Goal: Task Accomplishment & Management: Complete application form

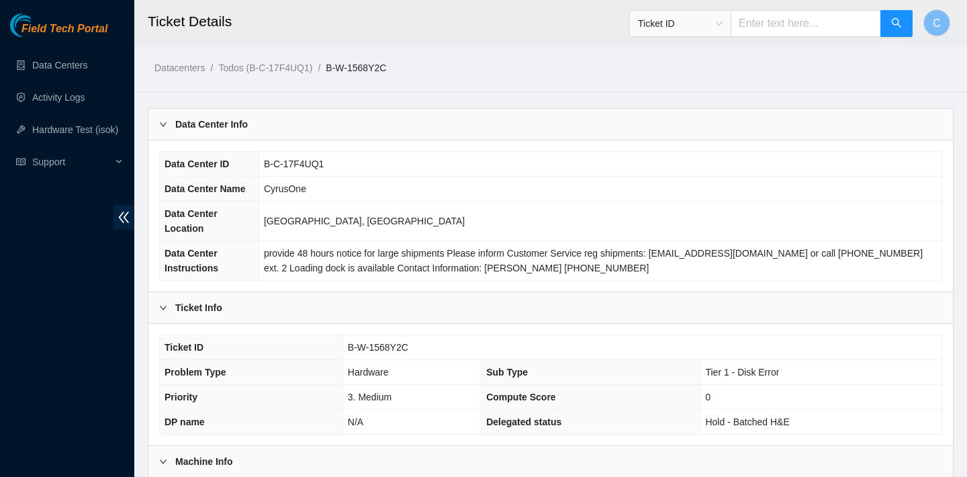
scroll to position [400, 0]
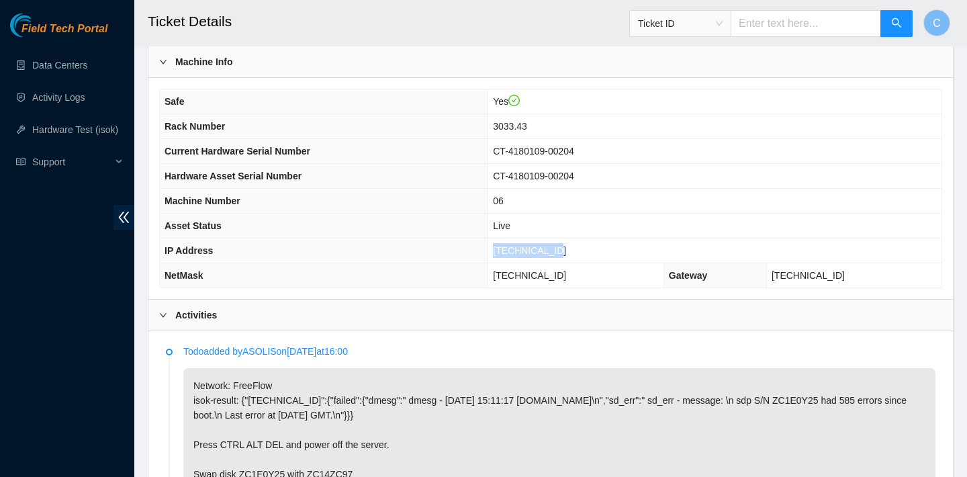
drag, startPoint x: 592, startPoint y: 247, endPoint x: 512, endPoint y: 248, distance: 79.9
click at [512, 248] on tr "IP Address 23.56.107.182" at bounding box center [551, 250] width 782 height 25
copy tr "23.56.107.182"
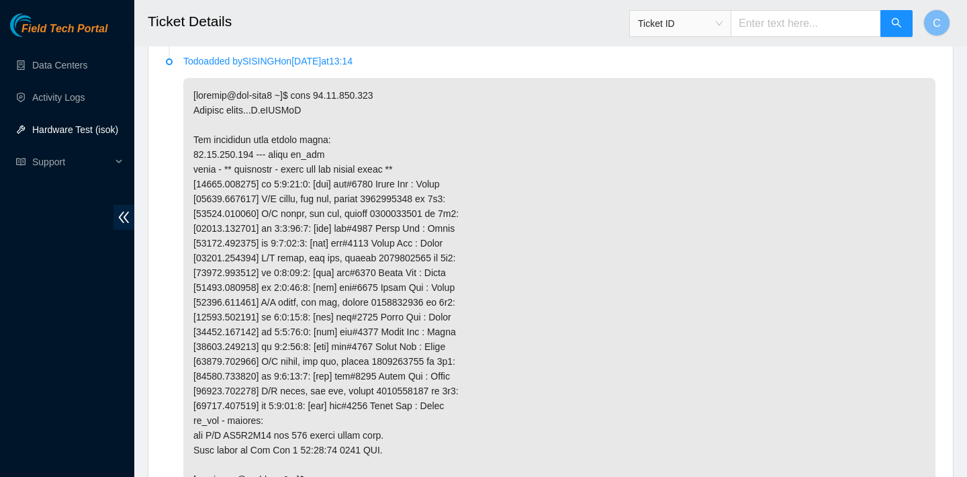
scroll to position [1210, 0]
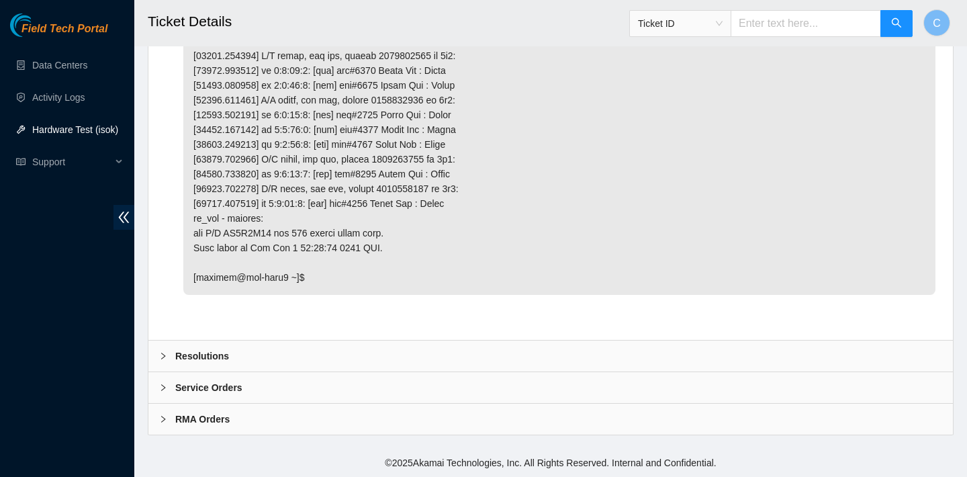
click at [432, 349] on div "Resolutions" at bounding box center [550, 355] width 805 height 31
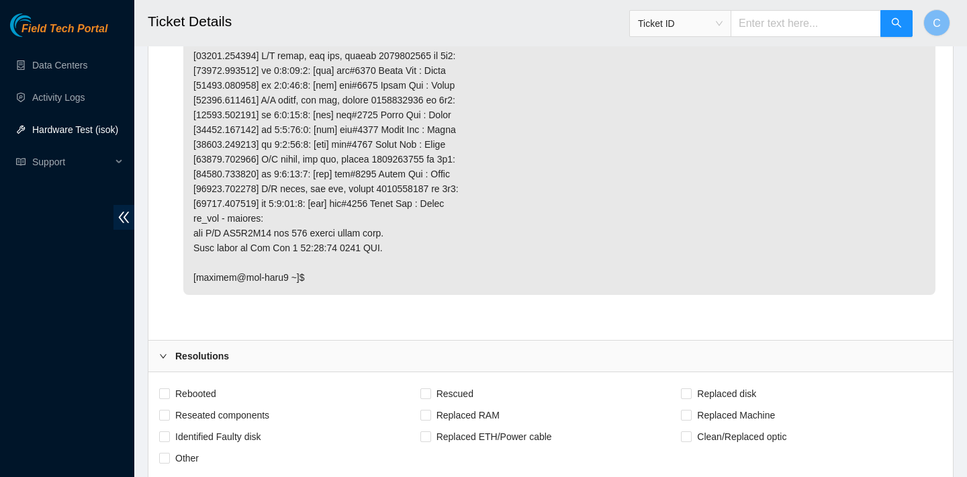
scroll to position [1422, 0]
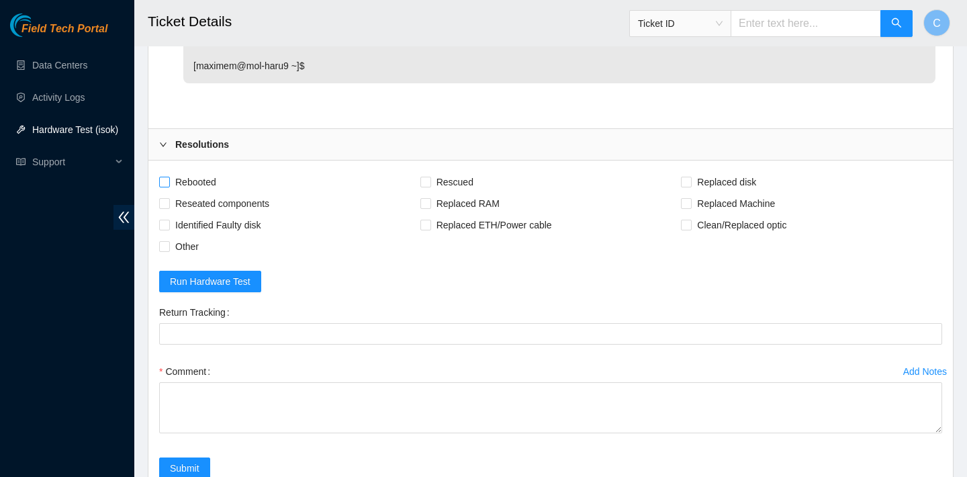
click at [212, 181] on span "Rebooted" at bounding box center [196, 181] width 52 height 21
click at [169, 181] on input "Rebooted" at bounding box center [163, 181] width 9 height 9
checkbox input "true"
click at [264, 201] on span "Reseated components" at bounding box center [222, 203] width 105 height 21
click at [169, 201] on input "Reseated components" at bounding box center [163, 202] width 9 height 9
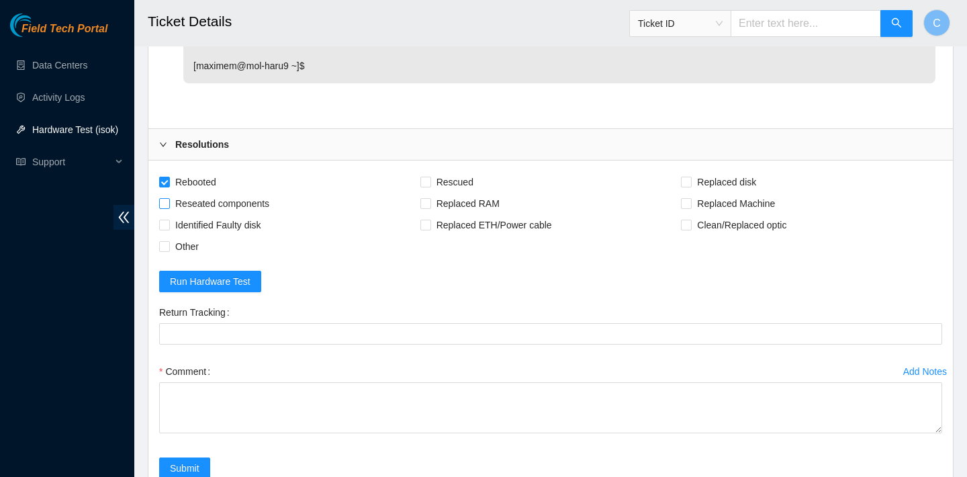
checkbox input "true"
click at [471, 172] on span "Rescued" at bounding box center [455, 181] width 48 height 21
click at [430, 177] on input "Rescued" at bounding box center [424, 181] width 9 height 9
checkbox input "true"
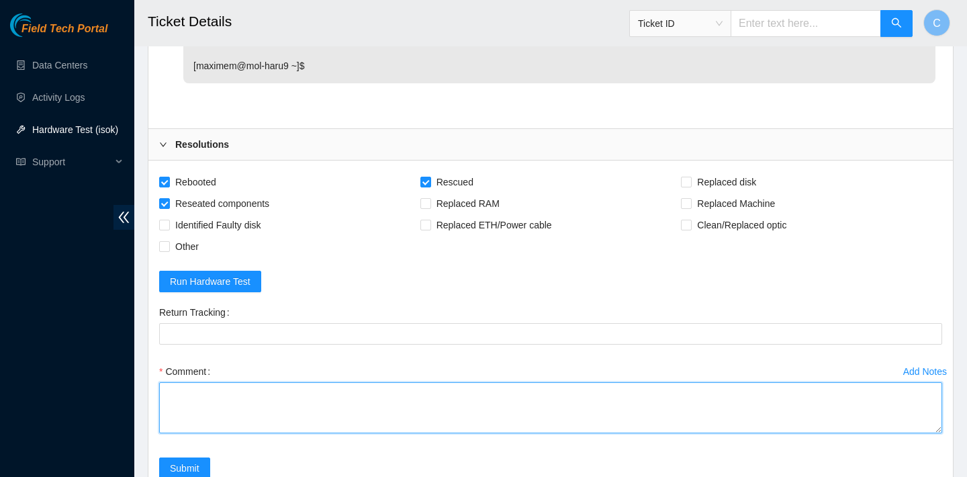
click at [341, 420] on textarea "Comment" at bounding box center [550, 407] width 783 height 51
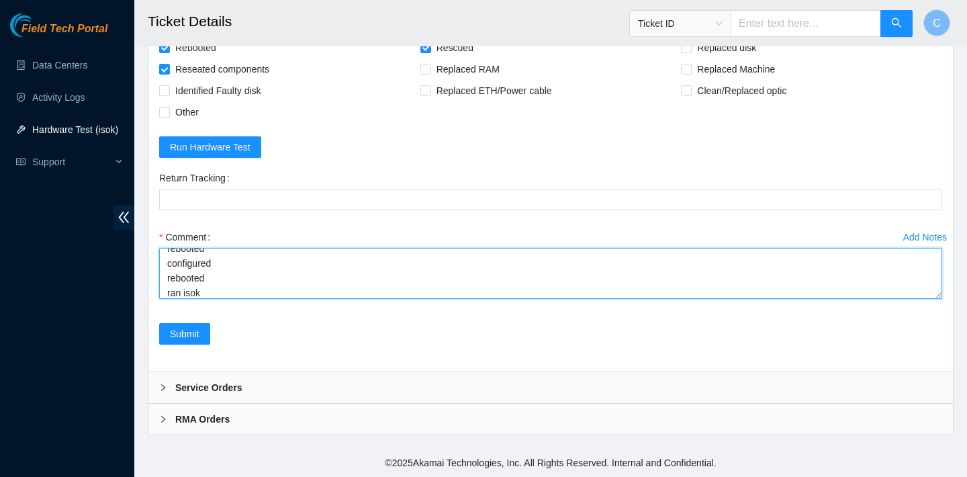
scroll to position [69, 0]
paste textarea "[TECHNICAL_ID] : passed: ok"
type textarea "verified SN rebooted rescued rebooted configured rebooted ran isok 23.56.107.18…"
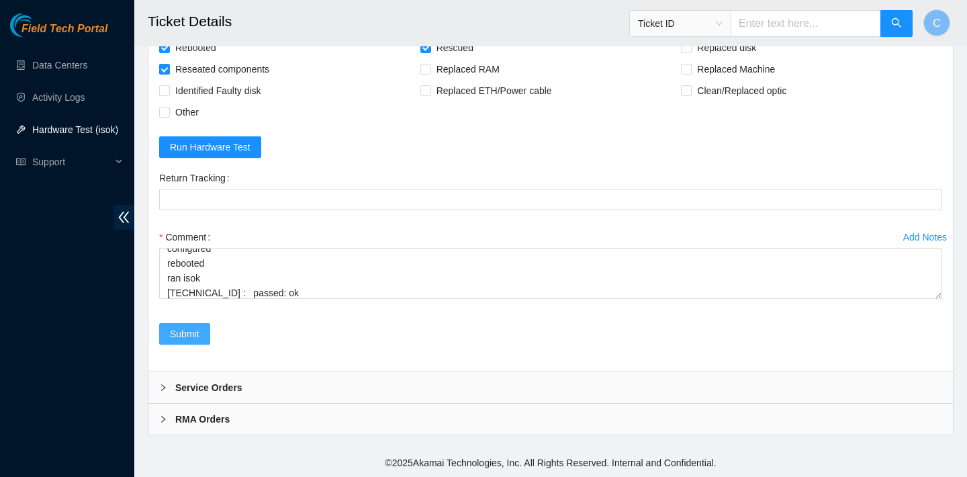
click at [199, 343] on button "Submit" at bounding box center [184, 333] width 51 height 21
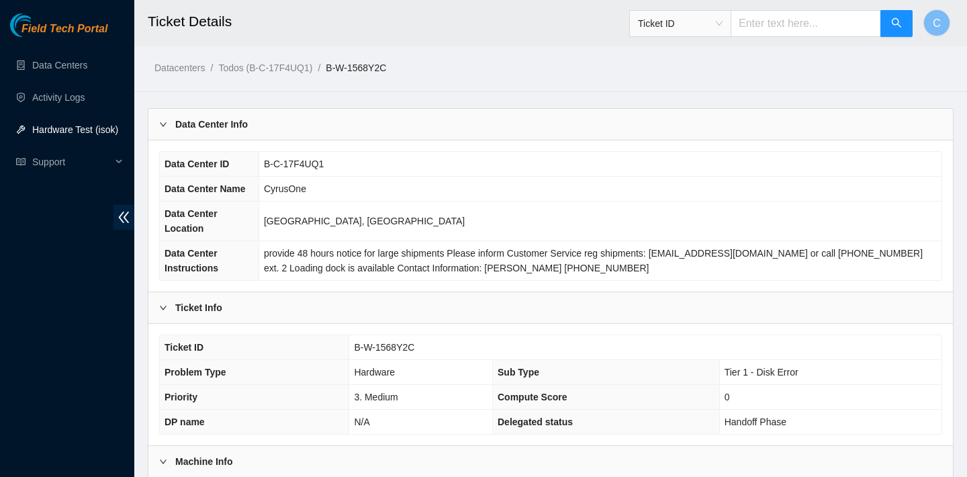
scroll to position [265, 0]
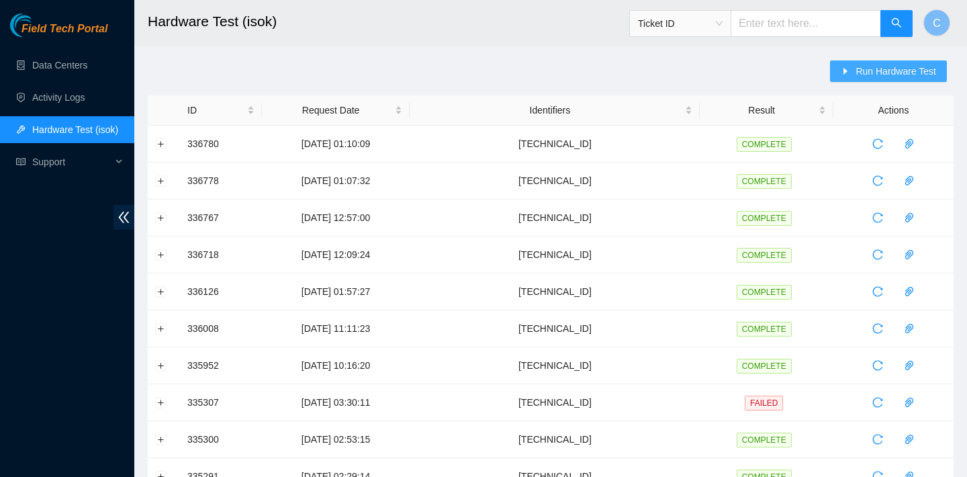
click at [895, 67] on span "Run Hardware Test" at bounding box center [896, 71] width 81 height 15
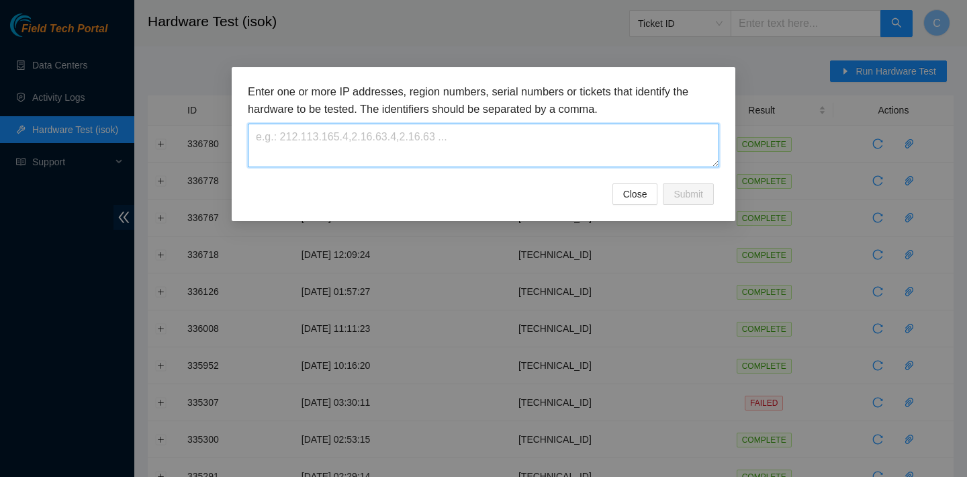
click at [594, 148] on textarea at bounding box center [483, 146] width 471 height 44
paste textarea "23.56.107.182"
type textarea "23.56.107.182"
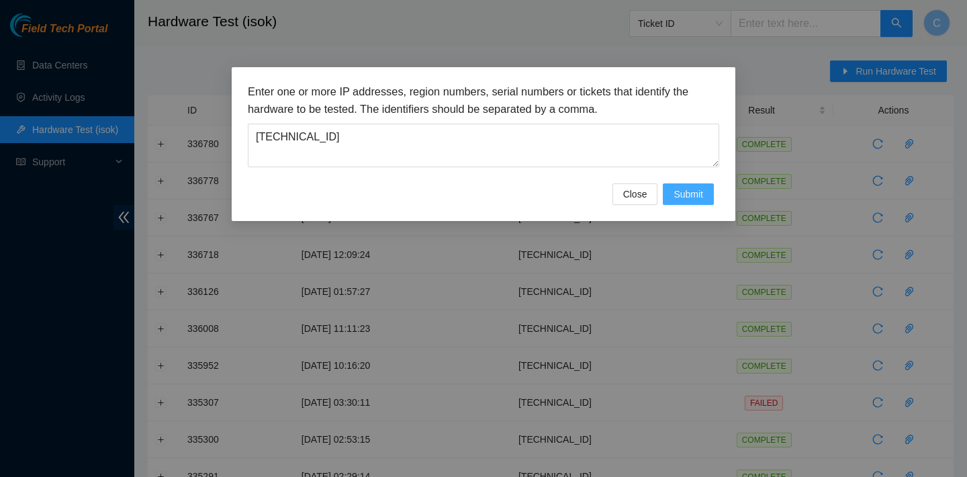
click at [694, 195] on span "Submit" at bounding box center [689, 194] width 30 height 15
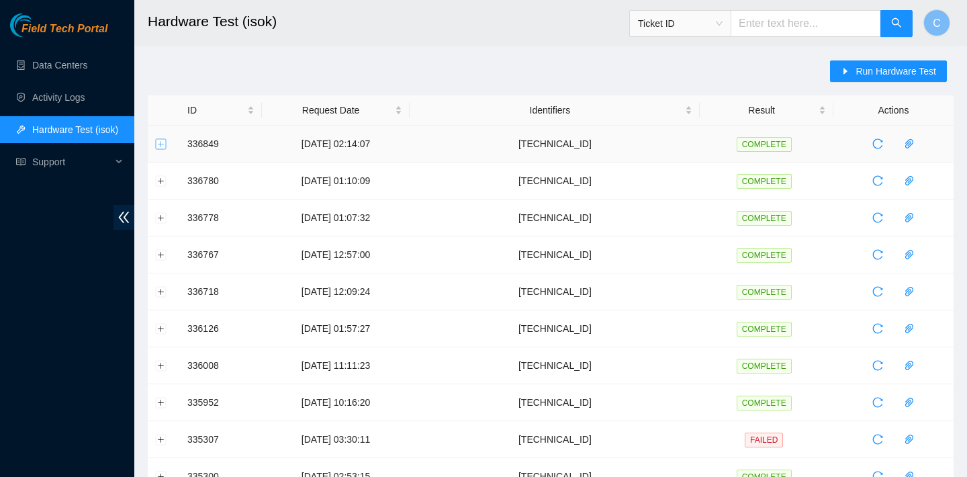
click at [158, 148] on button "Expand row" at bounding box center [161, 143] width 11 height 11
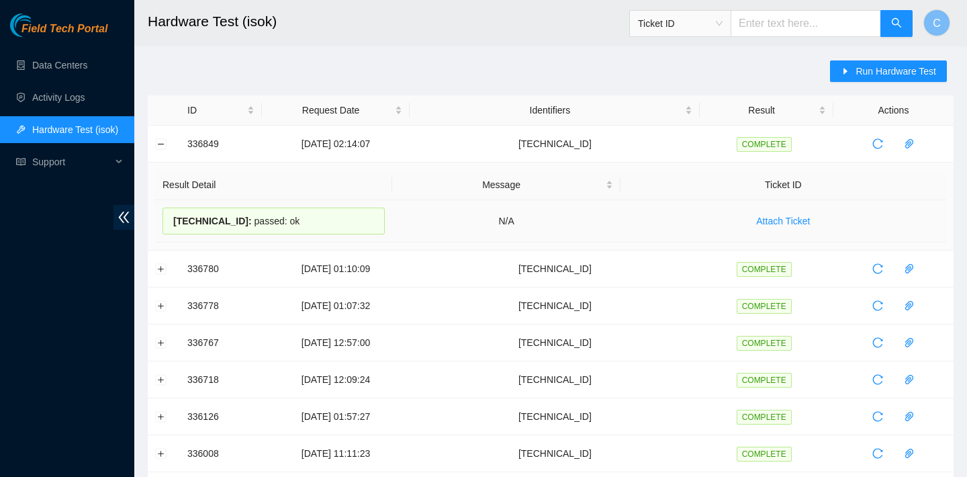
drag, startPoint x: 317, startPoint y: 217, endPoint x: 175, endPoint y: 214, distance: 142.4
click at [175, 214] on div "23.56.107.182 : passed: ok" at bounding box center [274, 221] width 222 height 27
copy div "23.56.107.182 : passed: ok"
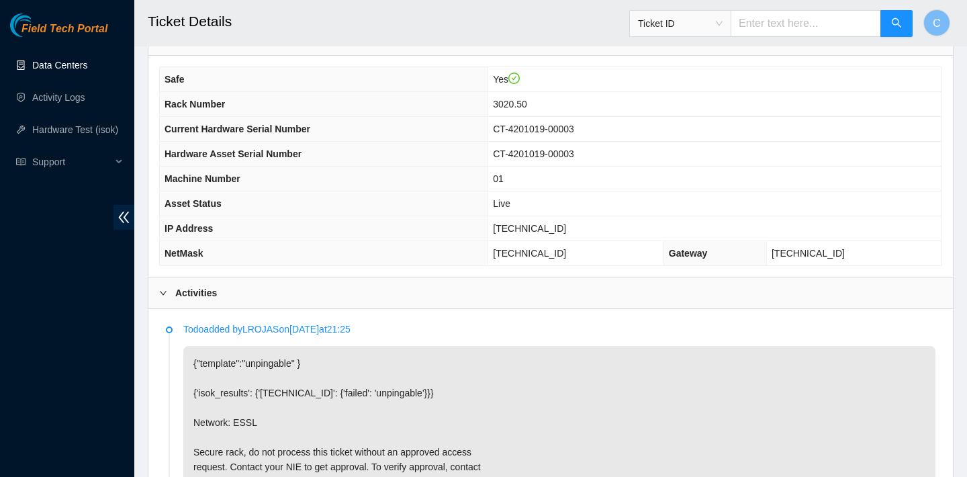
scroll to position [425, 0]
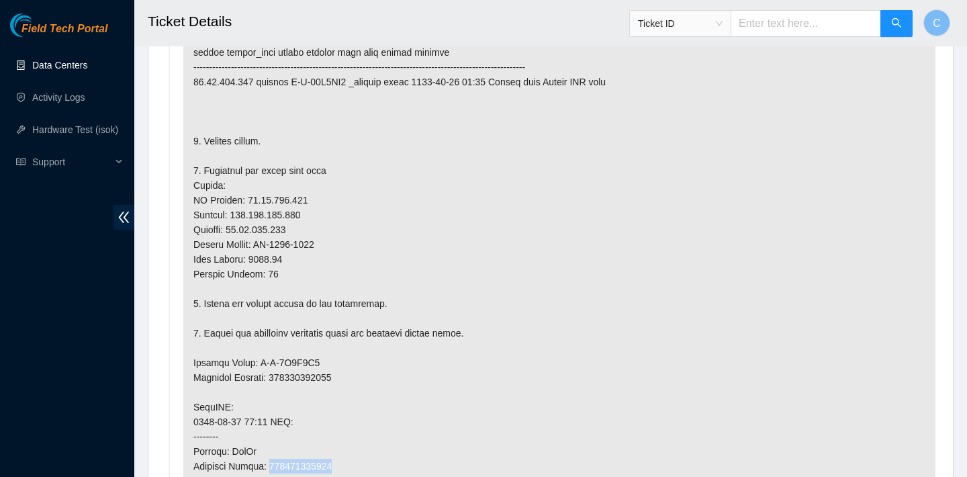
scroll to position [776, 0]
click at [769, 25] on input "text" at bounding box center [806, 23] width 150 height 27
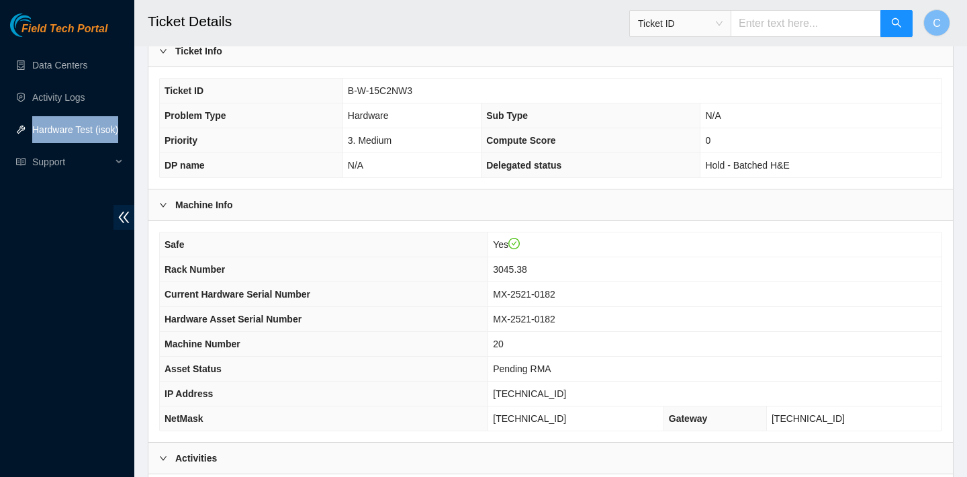
scroll to position [373, 0]
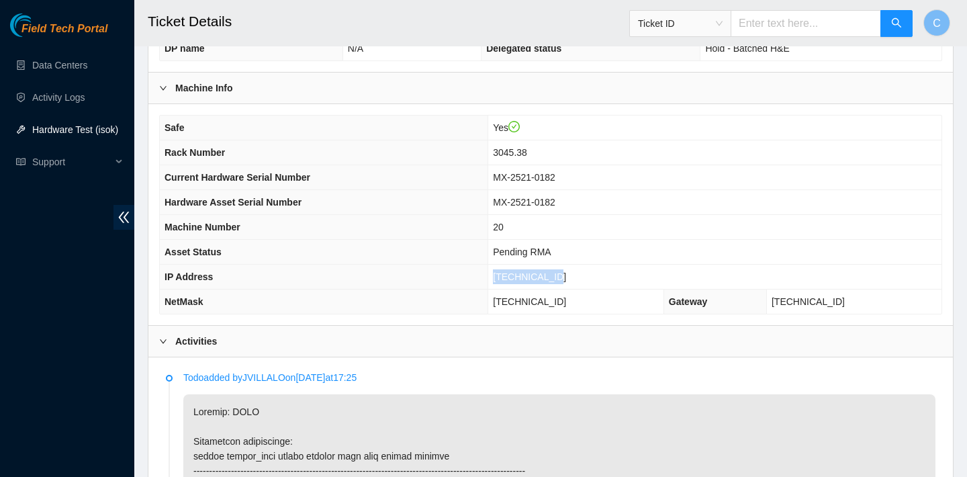
drag, startPoint x: 566, startPoint y: 274, endPoint x: 502, endPoint y: 273, distance: 64.5
click at [502, 273] on span "[TECHNICAL_ID]" at bounding box center [529, 276] width 73 height 11
copy span "[TECHNICAL_ID]"
drag, startPoint x: 500, startPoint y: 300, endPoint x: 580, endPoint y: 300, distance: 79.9
click at [580, 300] on td "255.255.255.192" at bounding box center [576, 301] width 176 height 25
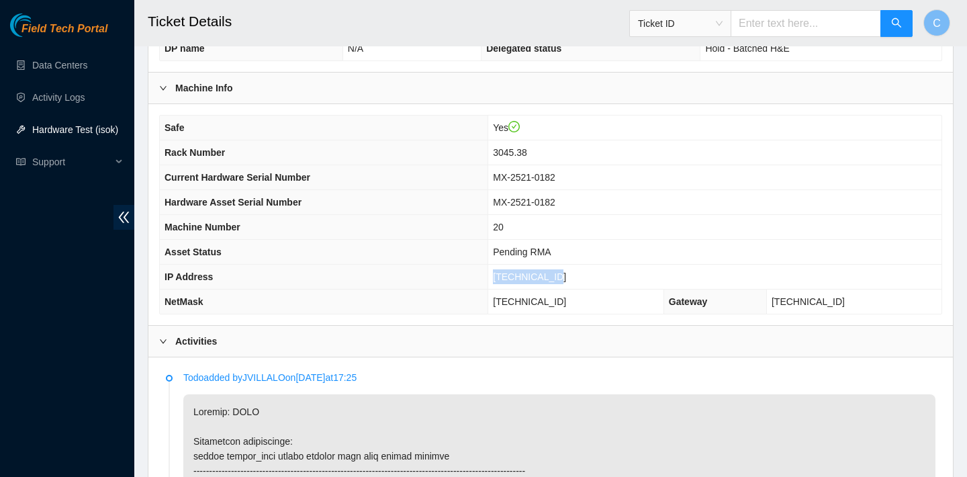
copy span "255.255.255.192"
drag, startPoint x: 860, startPoint y: 300, endPoint x: 790, endPoint y: 300, distance: 69.2
click at [790, 300] on td "23.55.171.193" at bounding box center [853, 301] width 175 height 25
copy span "23.55.171.193"
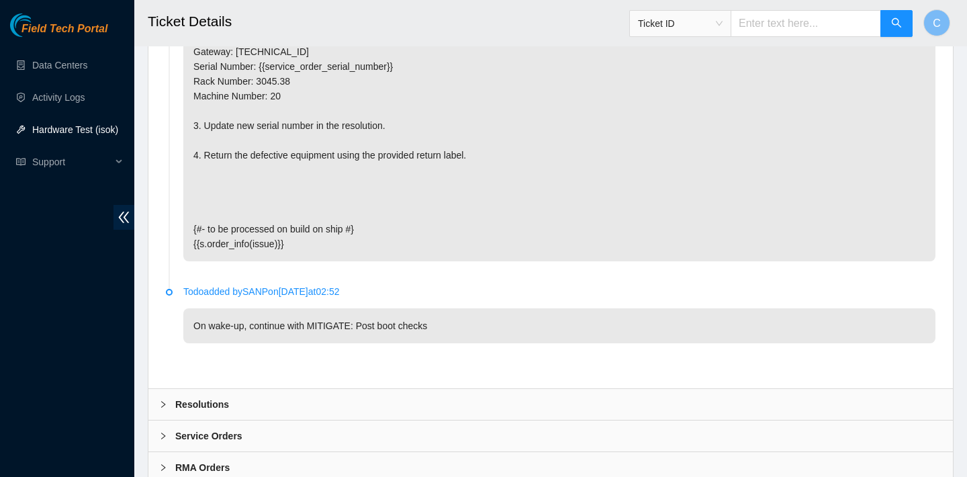
scroll to position [1942, 0]
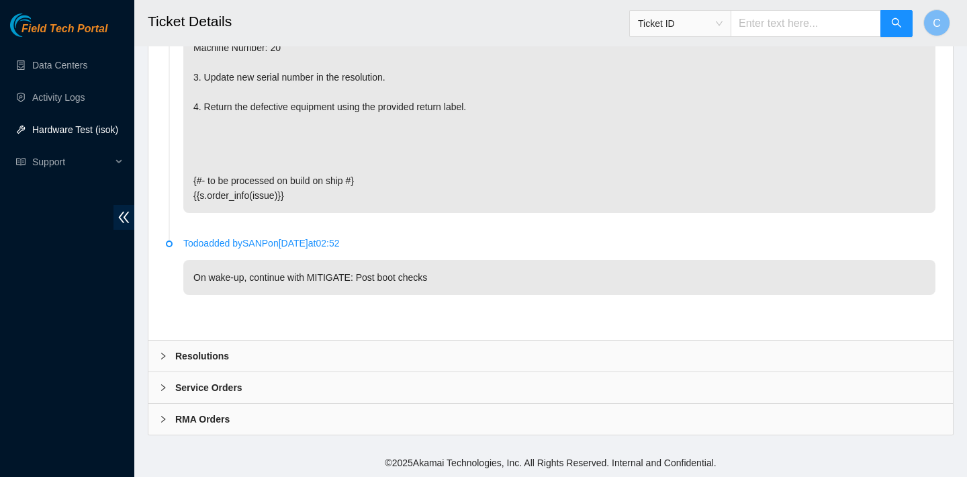
click at [311, 347] on div "Resolutions" at bounding box center [550, 355] width 805 height 31
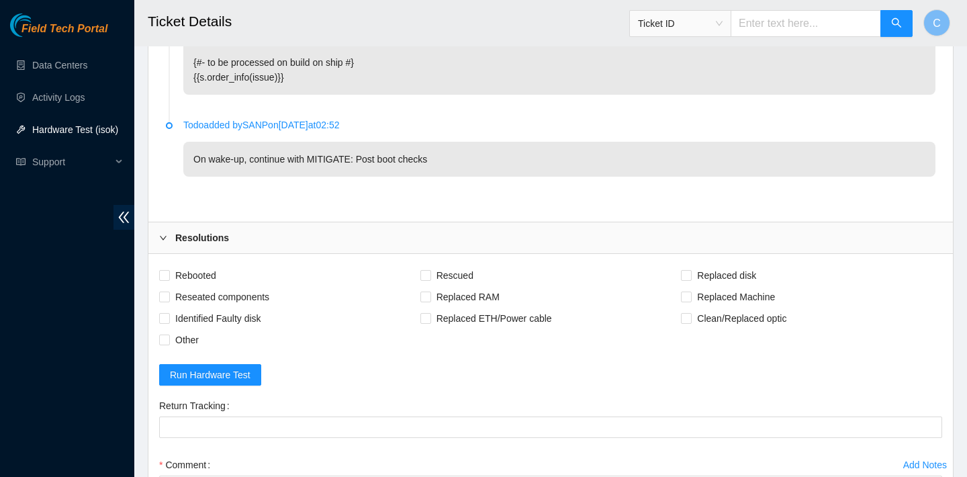
scroll to position [2238, 0]
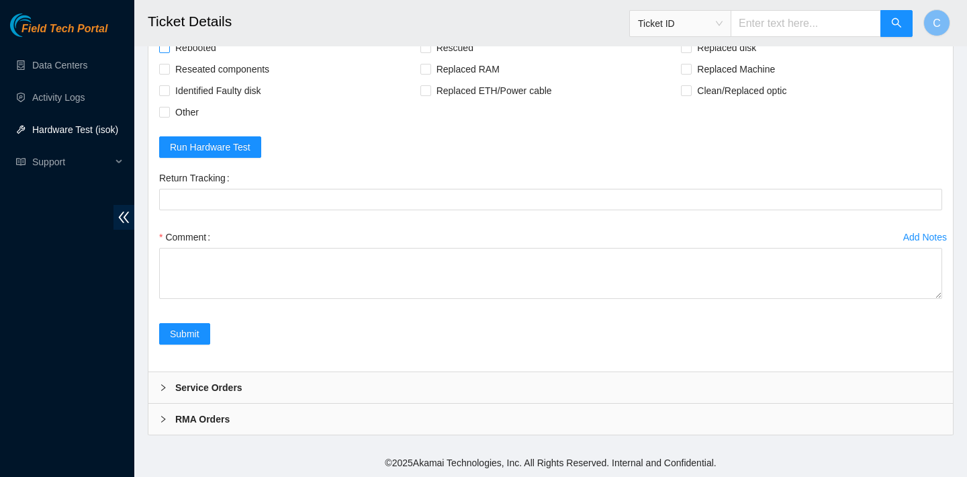
click at [212, 58] on span "Rebooted" at bounding box center [196, 47] width 52 height 21
click at [169, 52] on input "Rebooted" at bounding box center [163, 46] width 9 height 9
checkbox input "true"
click at [702, 80] on span "Replaced Machine" at bounding box center [736, 68] width 89 height 21
click at [690, 73] on input "Replaced Machine" at bounding box center [685, 68] width 9 height 9
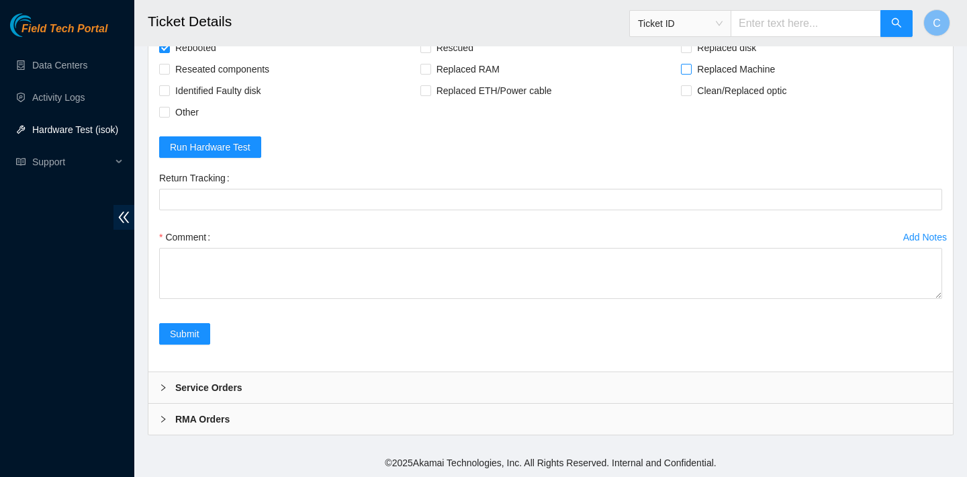
checkbox input "true"
click at [461, 58] on span "Rescued" at bounding box center [455, 47] width 48 height 21
click at [430, 52] on input "Rescued" at bounding box center [424, 46] width 9 height 9
checkbox input "true"
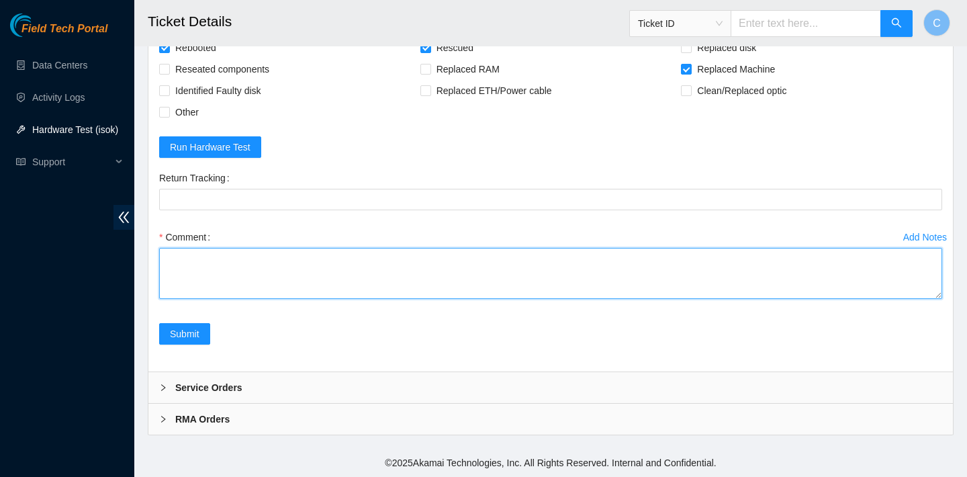
click at [370, 299] on textarea "Comment" at bounding box center [550, 273] width 783 height 51
paste textarea "23.55.171.193"
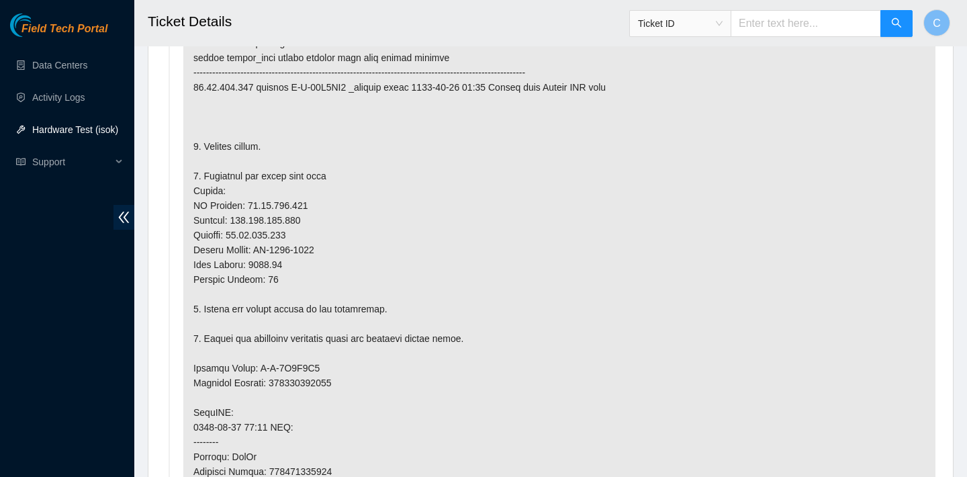
scroll to position [657, 0]
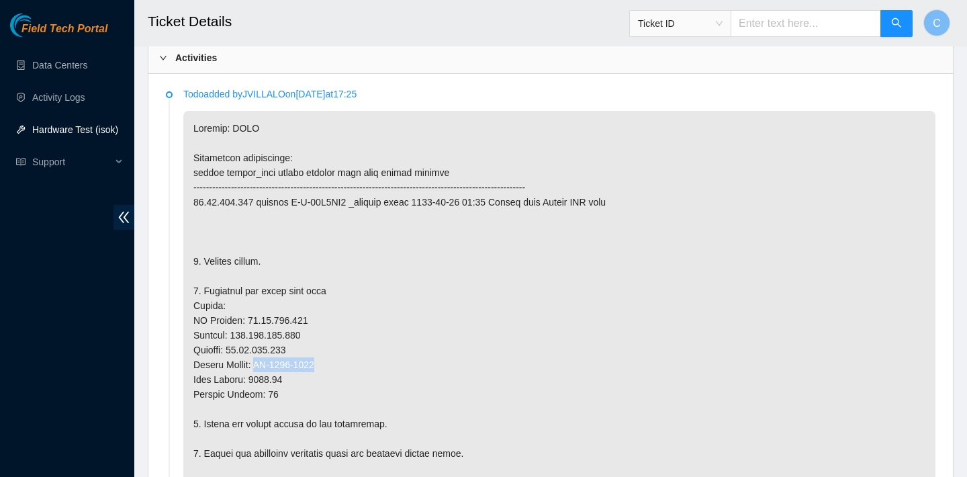
drag, startPoint x: 333, startPoint y: 359, endPoint x: 263, endPoint y: 359, distance: 69.8
copy p "MX-2407-0255"
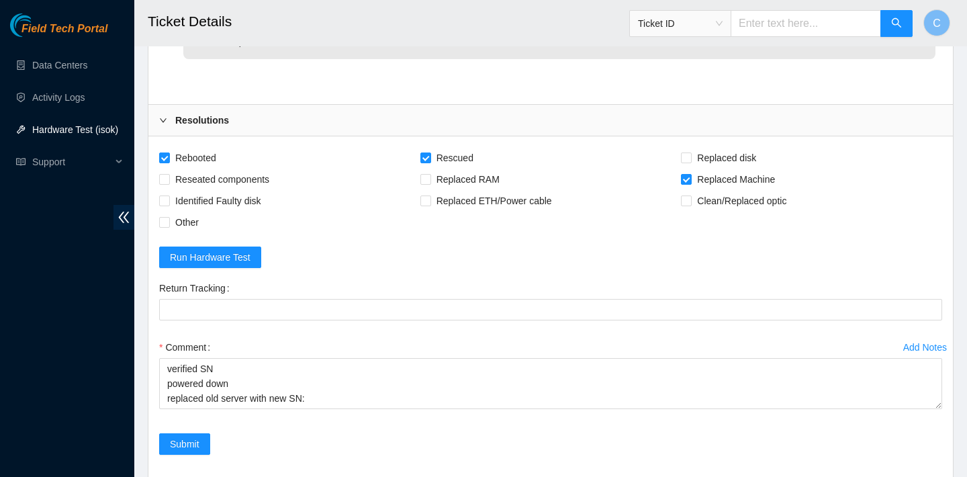
scroll to position [2288, 0]
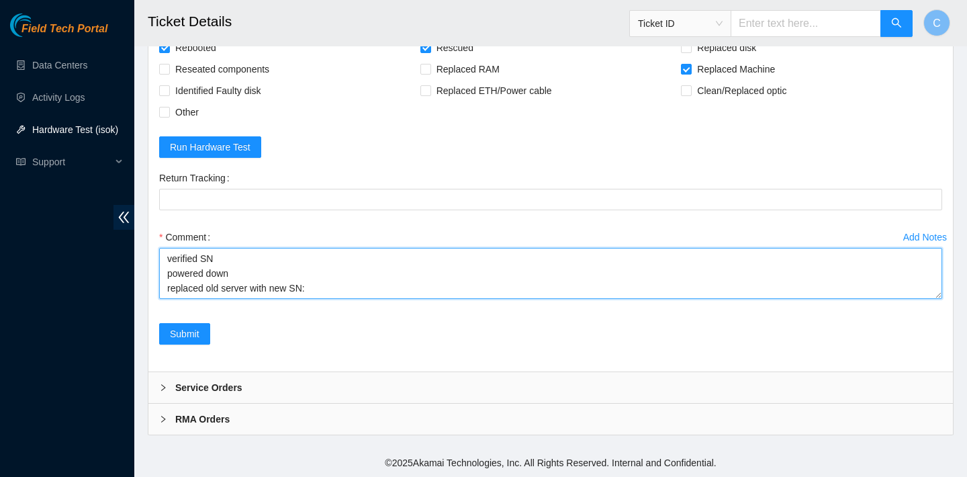
click at [323, 285] on textarea "verified SN powered down replaced old server with new SN:" at bounding box center [550, 273] width 783 height 51
paste textarea "MX-2407-0255"
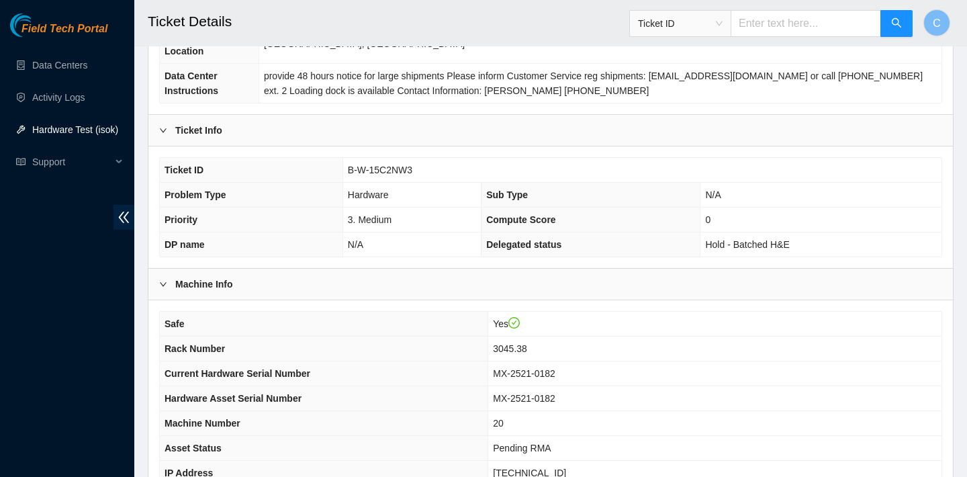
scroll to position [259, 0]
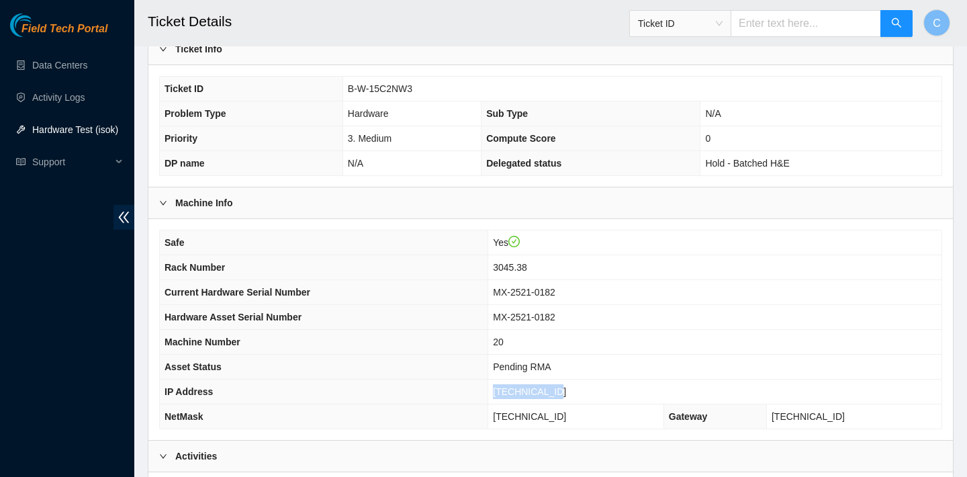
drag, startPoint x: 565, startPoint y: 392, endPoint x: 503, endPoint y: 389, distance: 62.5
click at [503, 389] on span "23.55.171.215" at bounding box center [529, 391] width 73 height 11
copy span "23.55.171.215"
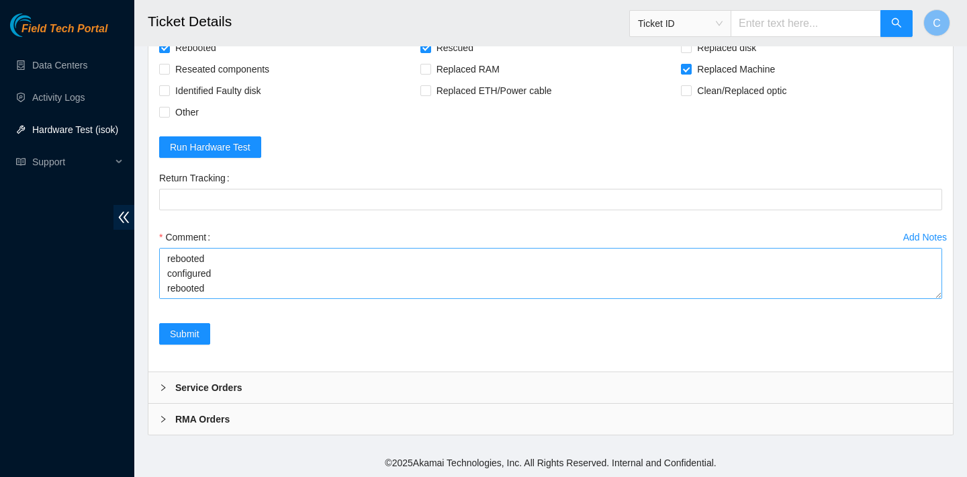
scroll to position [89, 0]
click at [200, 286] on textarea "verified SN powered down replaced old server with new SN: MX-2407-0255 rebooted…" at bounding box center [550, 273] width 783 height 51
click at [172, 277] on textarea "verified SN powered down replaced old server with new SN: MX-2407-0255 rebooted…" at bounding box center [550, 273] width 783 height 51
paste textarea "23.55.171.215 : passed: ok"
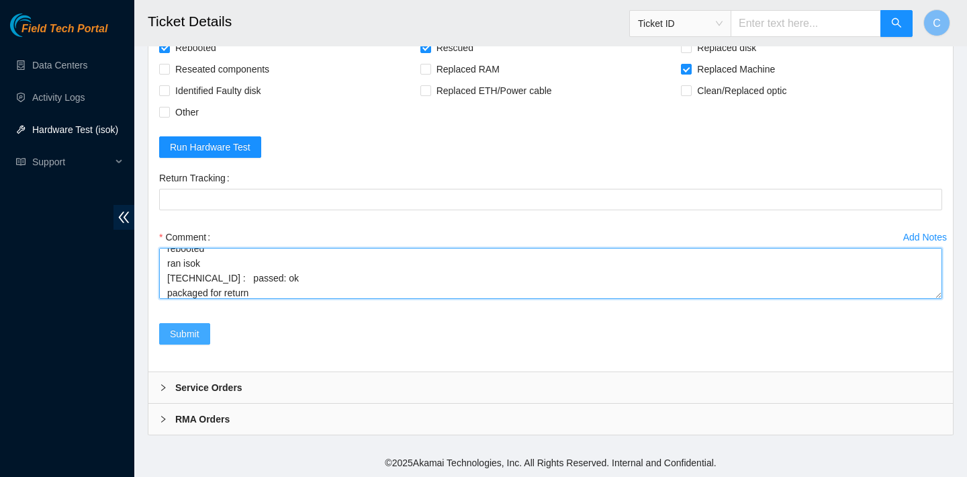
type textarea "verified SN powered down replaced old server with new SN: MX-2407-0255 rebooted…"
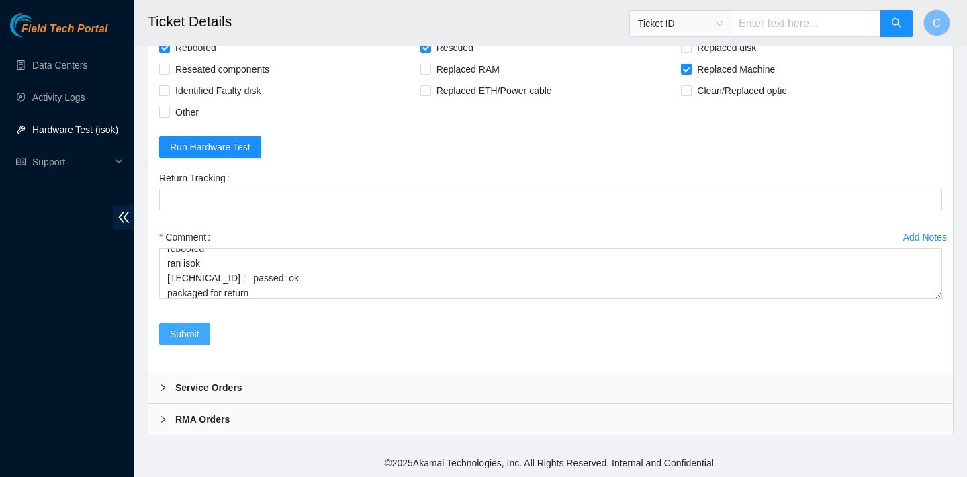
click at [191, 336] on span "Submit" at bounding box center [185, 333] width 30 height 15
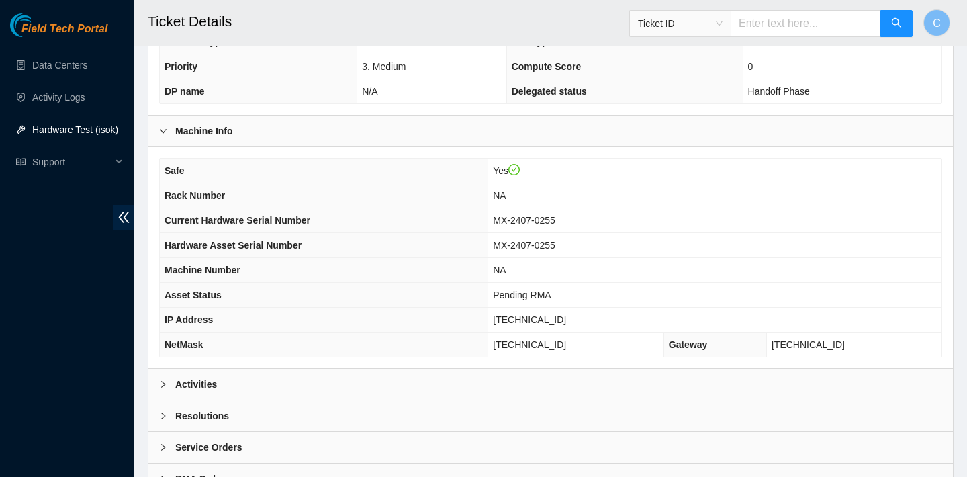
scroll to position [169, 0]
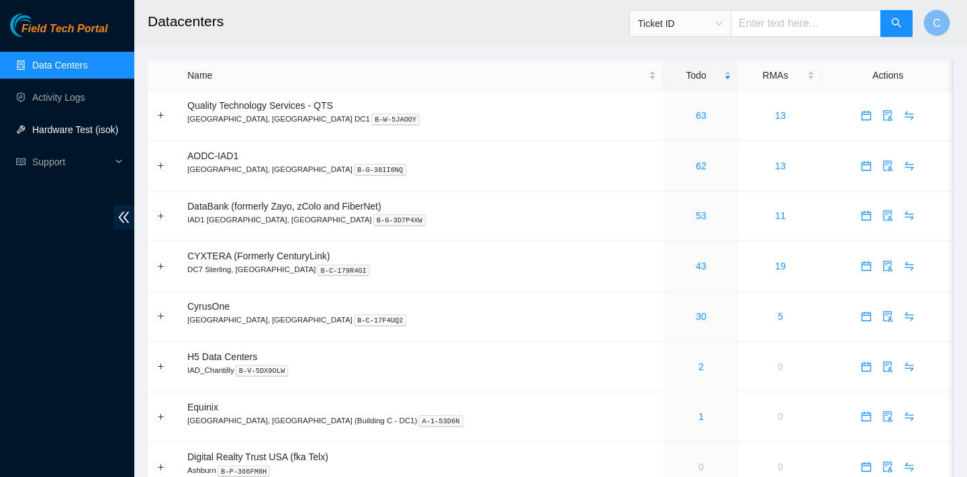
click at [101, 131] on link "Hardware Test (isok)" at bounding box center [75, 129] width 86 height 11
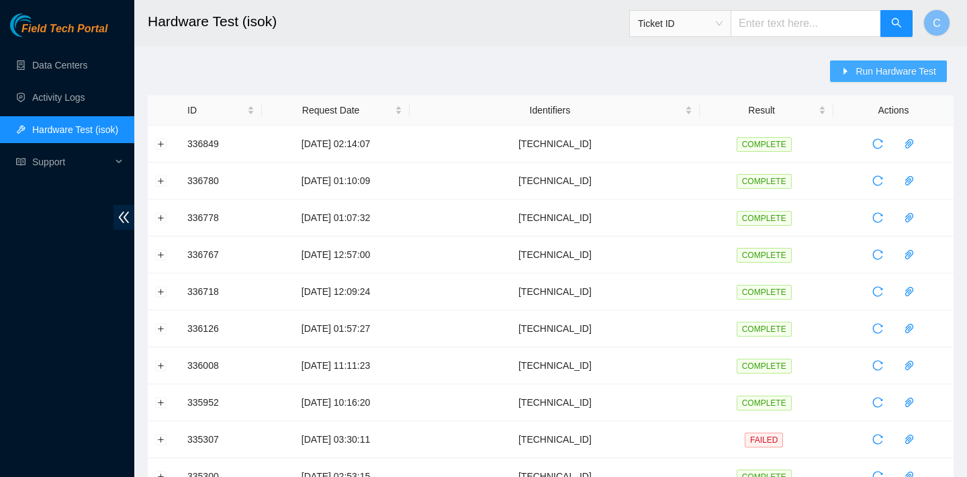
click at [850, 64] on button "Run Hardware Test" at bounding box center [888, 70] width 117 height 21
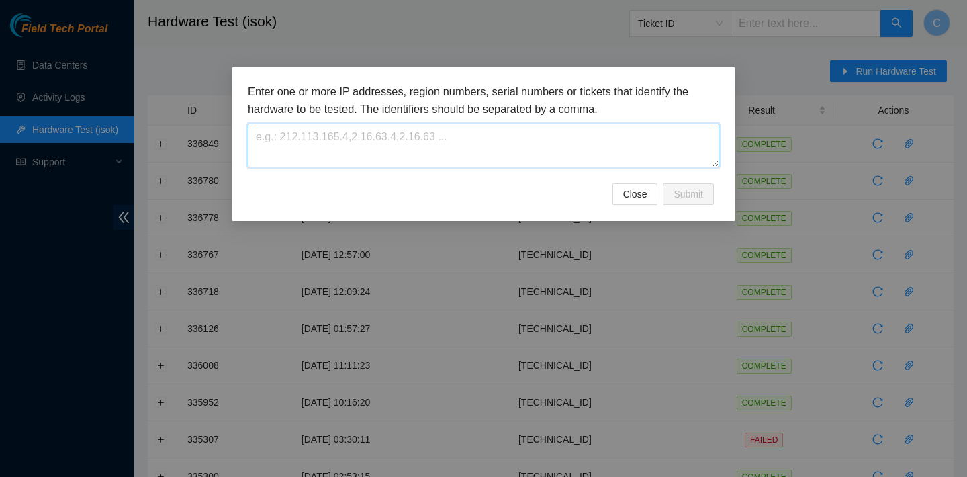
click at [643, 129] on textarea at bounding box center [483, 146] width 471 height 44
paste textarea "[TECHNICAL_ID] : passed: ok"
type textarea "[TECHNICAL_ID] : passed: ok"
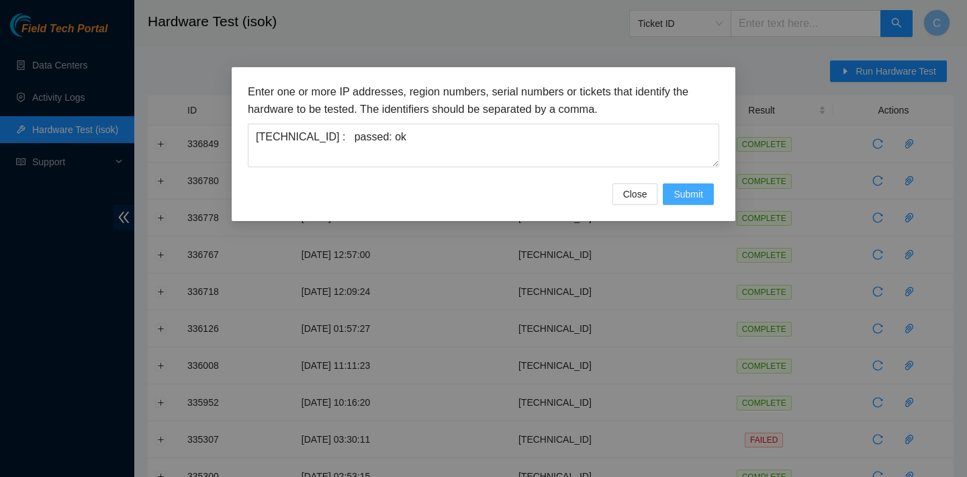
drag, startPoint x: 699, startPoint y: 195, endPoint x: 631, endPoint y: 206, distance: 68.8
click at [631, 206] on div "Enter one or more IP addresses, region numbers, serial numbers or tickets that …" at bounding box center [484, 144] width 504 height 154
click at [631, 199] on span "Close" at bounding box center [635, 194] width 24 height 15
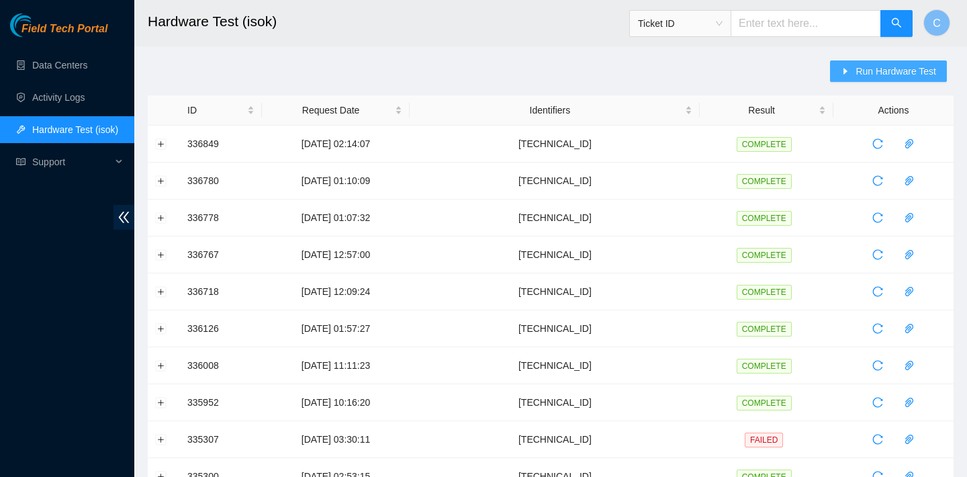
click at [893, 62] on button "Run Hardware Test" at bounding box center [888, 70] width 117 height 21
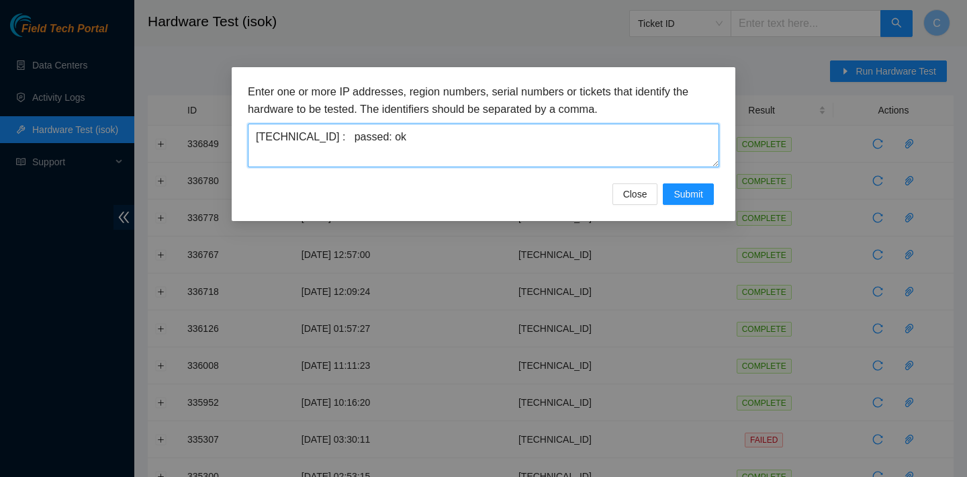
click at [580, 149] on textarea "23.56.107.182 : passed: ok" at bounding box center [483, 146] width 471 height 44
drag, startPoint x: 574, startPoint y: 144, endPoint x: 166, endPoint y: 144, distance: 407.7
click at [166, 144] on div "Enter one or more IP addresses, region numbers, serial numbers or tickets that …" at bounding box center [483, 238] width 967 height 477
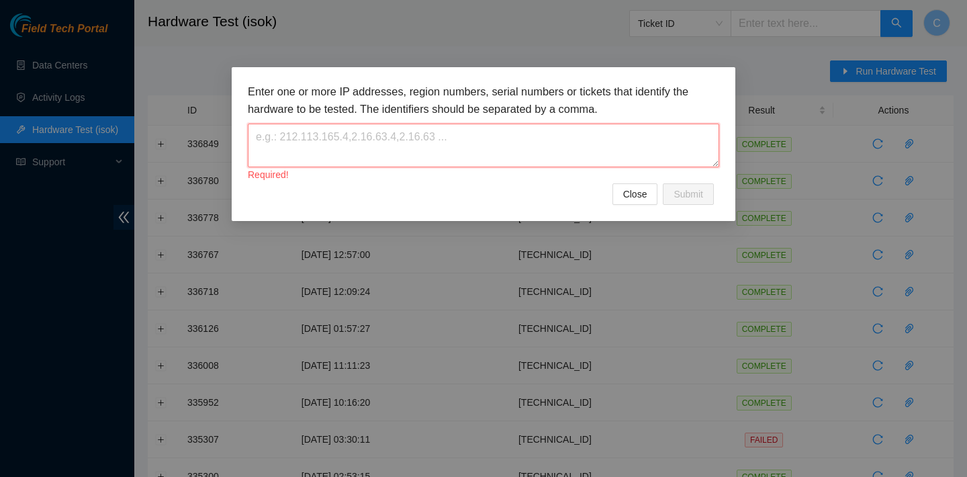
paste textarea "184.27.45.154"
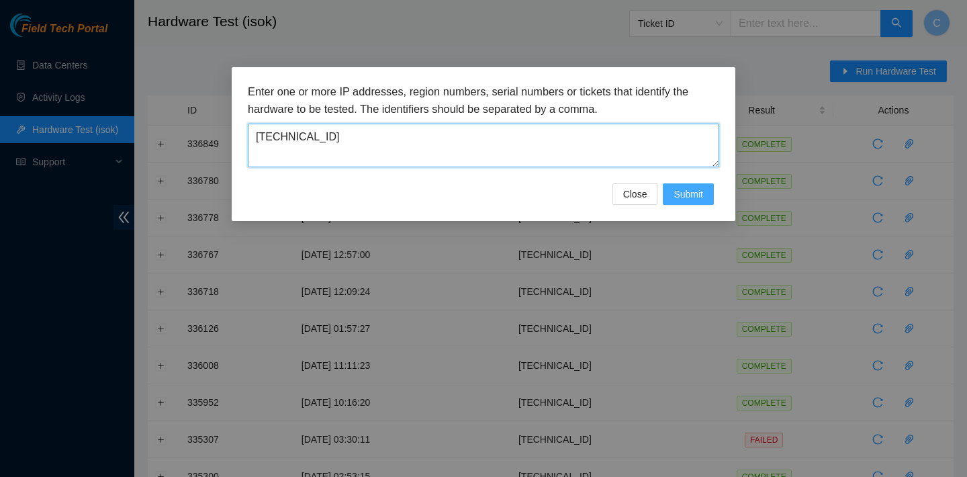
type textarea "184.27.45.154"
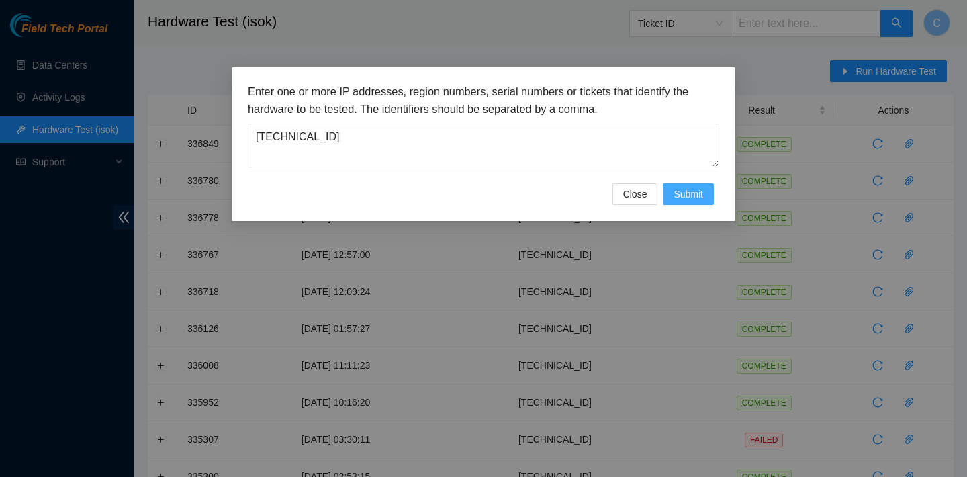
click at [684, 195] on span "Submit" at bounding box center [689, 194] width 30 height 15
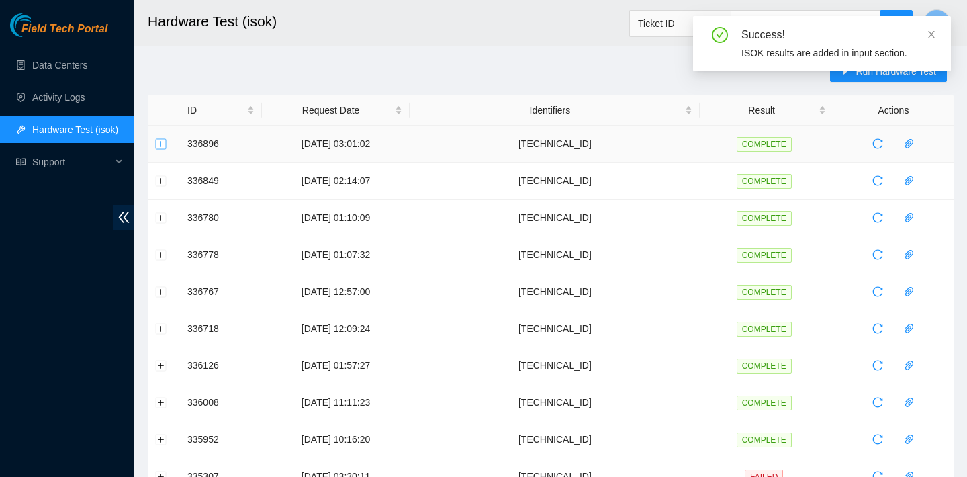
click at [165, 146] on button "Expand row" at bounding box center [161, 143] width 11 height 11
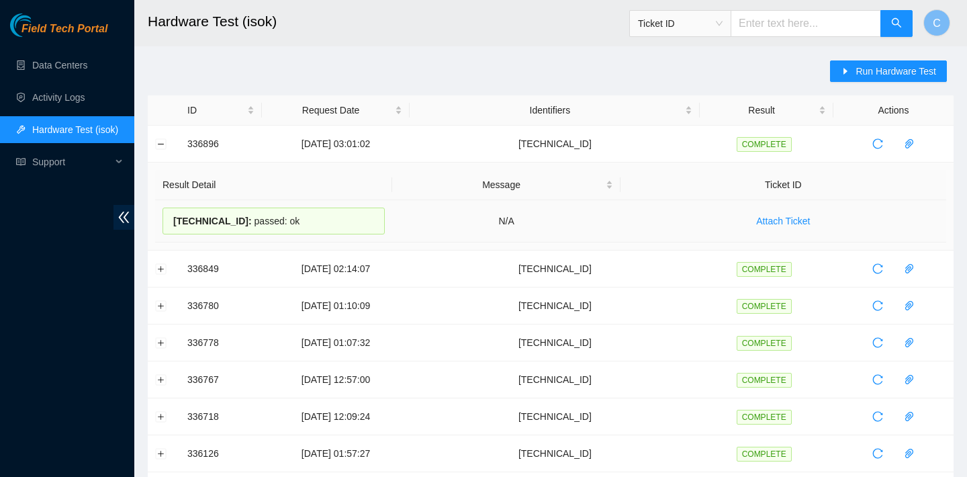
drag, startPoint x: 304, startPoint y: 216, endPoint x: 174, endPoint y: 214, distance: 130.3
click at [174, 214] on div "184.27.45.154 : passed: ok" at bounding box center [274, 221] width 222 height 27
copy div "184.27.45.154 : passed: ok"
click at [864, 71] on span "Run Hardware Test" at bounding box center [896, 71] width 81 height 15
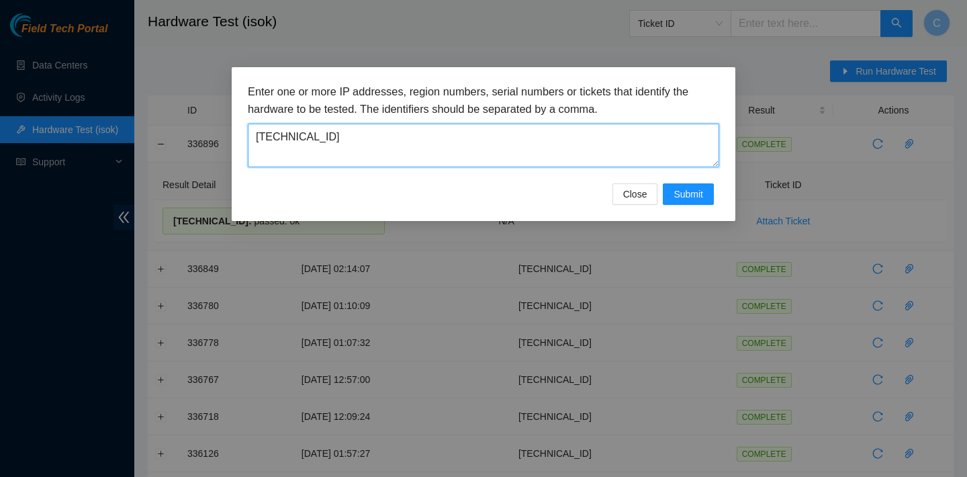
click at [643, 139] on textarea "184.27.45.154" at bounding box center [483, 146] width 471 height 44
drag, startPoint x: 643, startPoint y: 138, endPoint x: 265, endPoint y: 136, distance: 378.1
click at [265, 136] on textarea "184.27.45.154" at bounding box center [483, 146] width 471 height 44
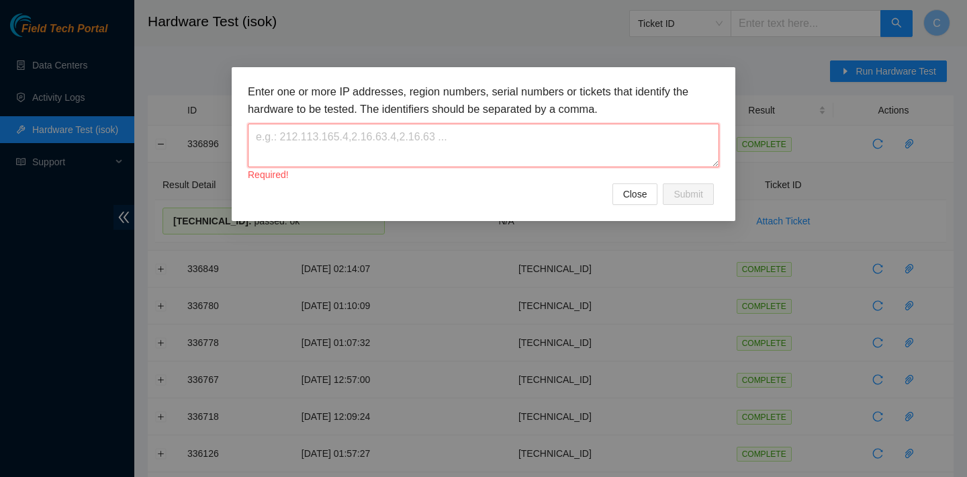
paste textarea "23.55.171.215"
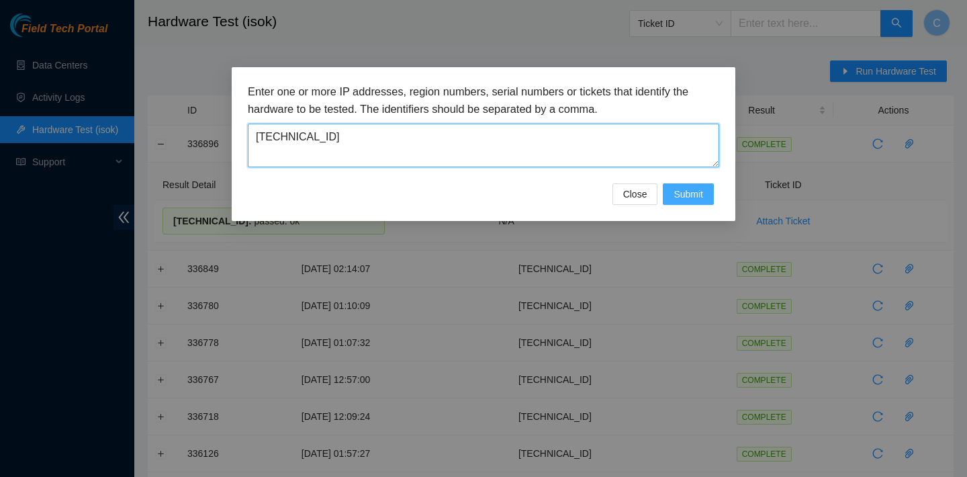
type textarea "23.55.171.215"
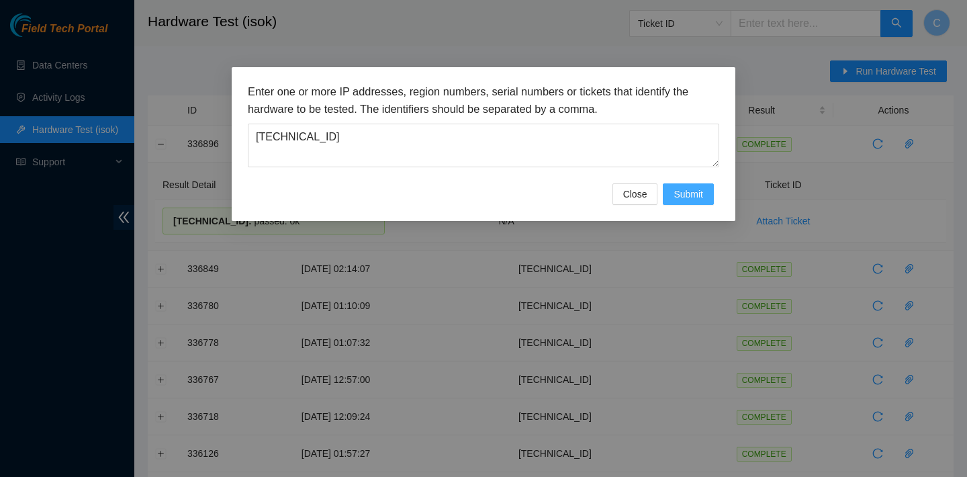
click at [697, 193] on span "Submit" at bounding box center [689, 194] width 30 height 15
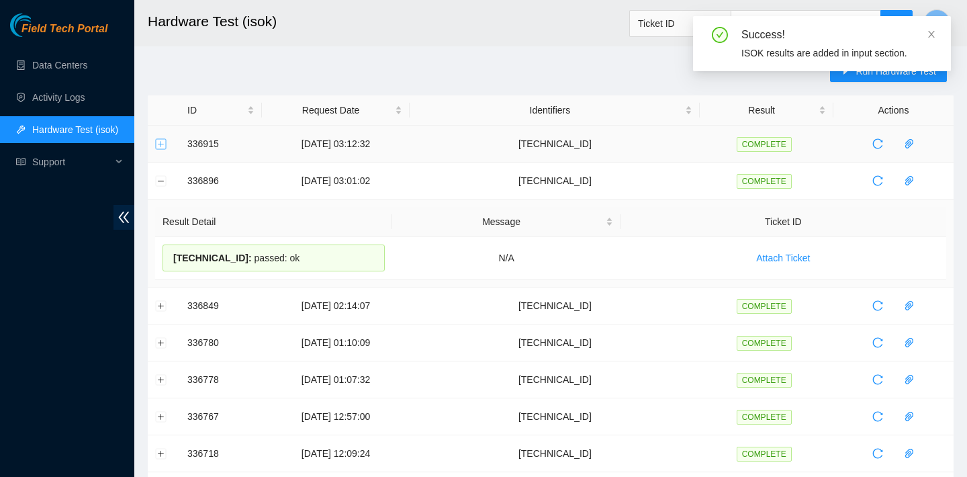
click at [159, 148] on button "Expand row" at bounding box center [161, 143] width 11 height 11
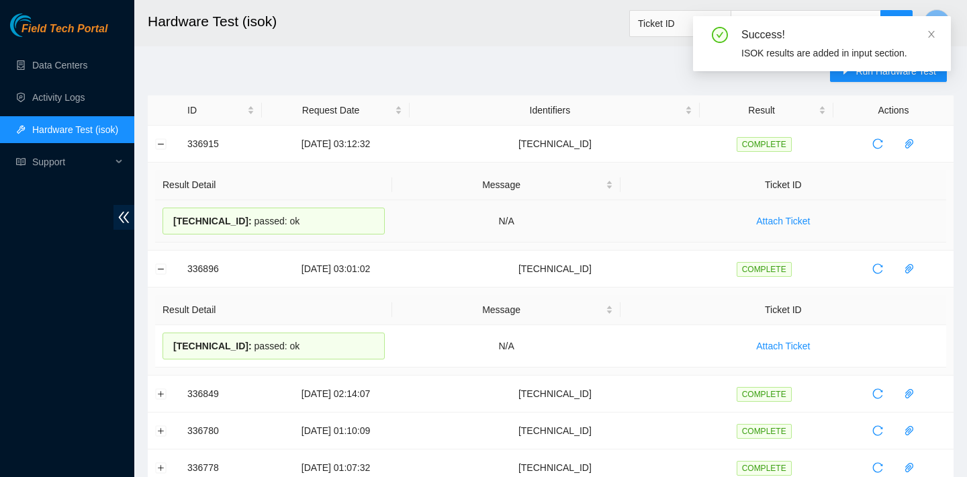
drag, startPoint x: 318, startPoint y: 222, endPoint x: 175, endPoint y: 214, distance: 143.3
click at [175, 214] on div "23.55.171.215 : passed: ok" at bounding box center [274, 221] width 222 height 27
copy div "23.55.171.215 : passed: ok"
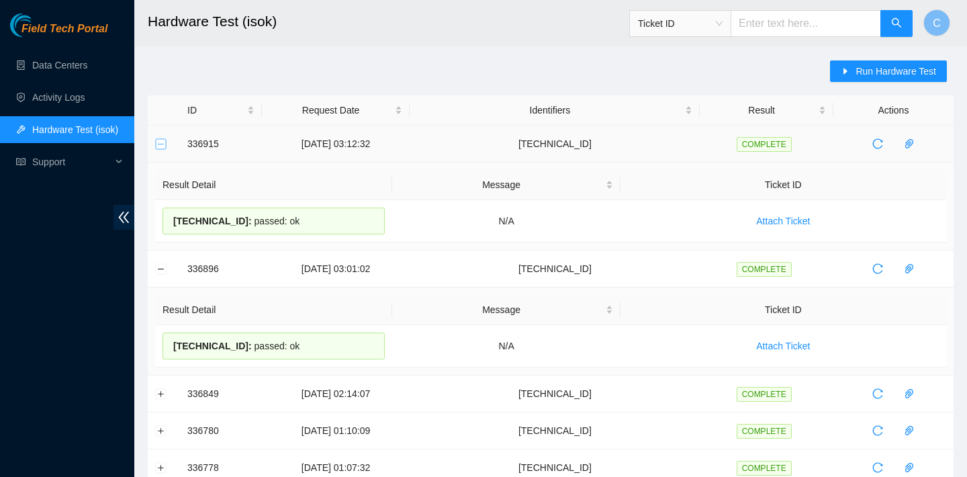
click at [160, 147] on button "Collapse row" at bounding box center [161, 143] width 11 height 11
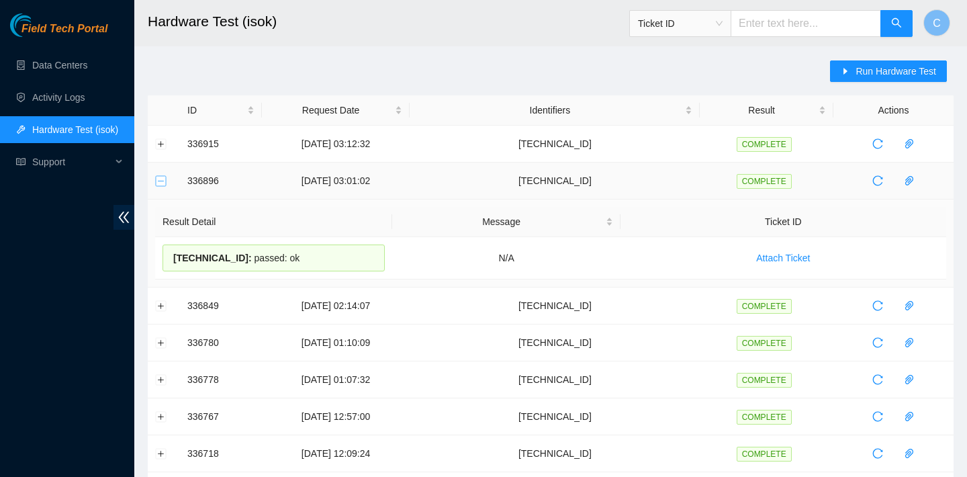
click at [162, 184] on button "Collapse row" at bounding box center [161, 180] width 11 height 11
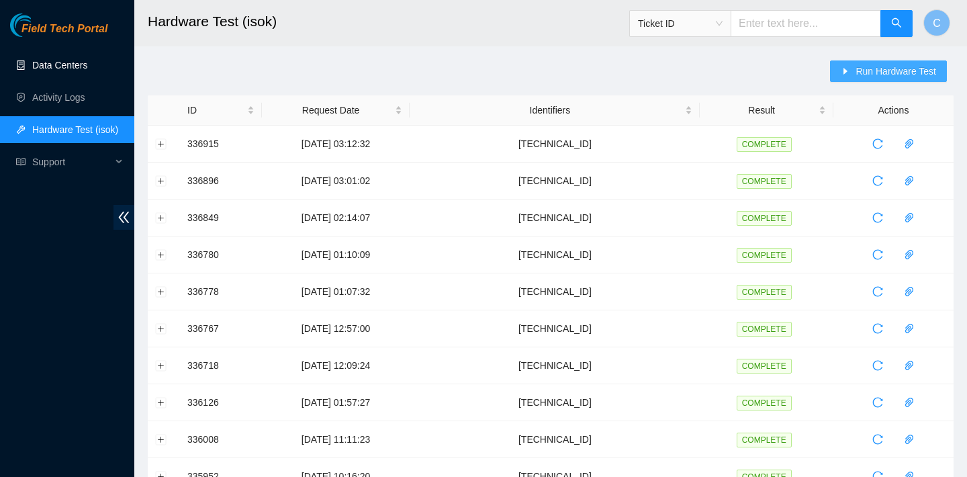
click at [884, 65] on span "Run Hardware Test" at bounding box center [896, 71] width 81 height 15
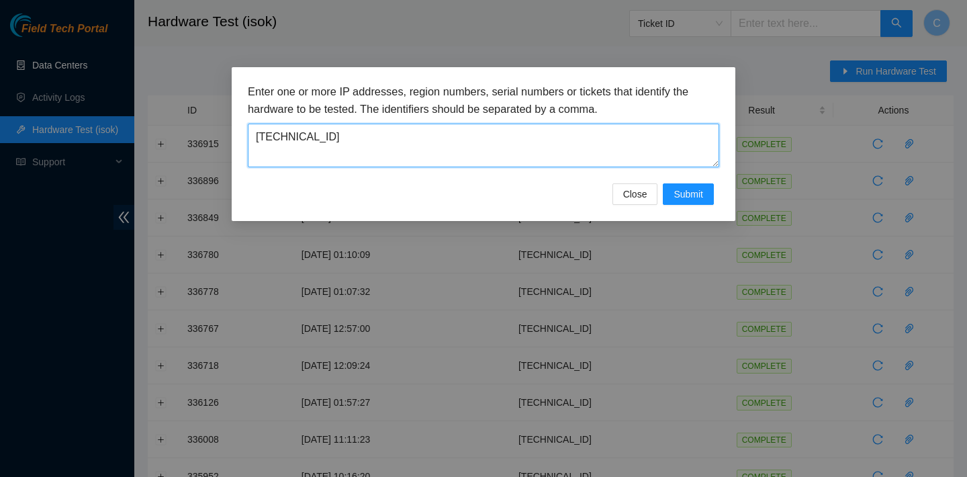
click at [392, 131] on textarea "23.55.171.215" at bounding box center [483, 146] width 471 height 44
drag, startPoint x: 392, startPoint y: 131, endPoint x: 269, endPoint y: 130, distance: 122.9
click at [269, 130] on textarea "23.55.171.215" at bounding box center [483, 146] width 471 height 44
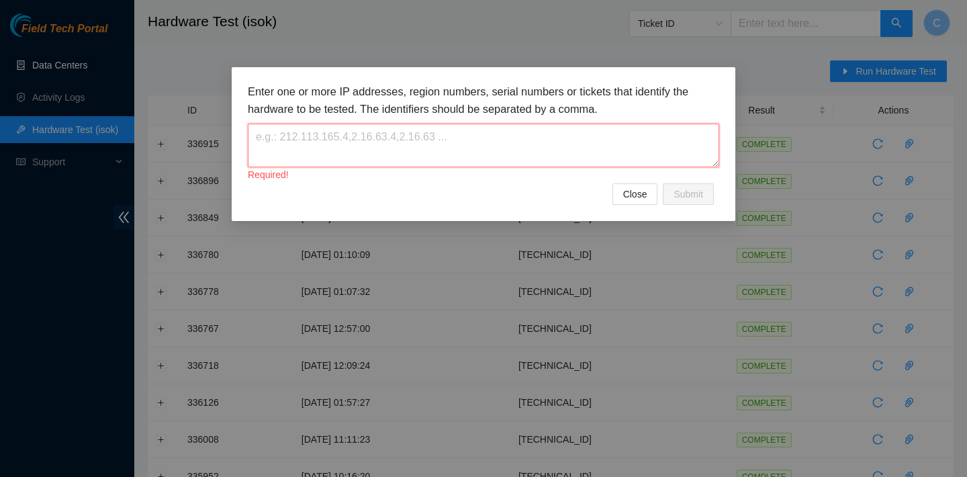
paste textarea "[TECHNICAL_ID]"
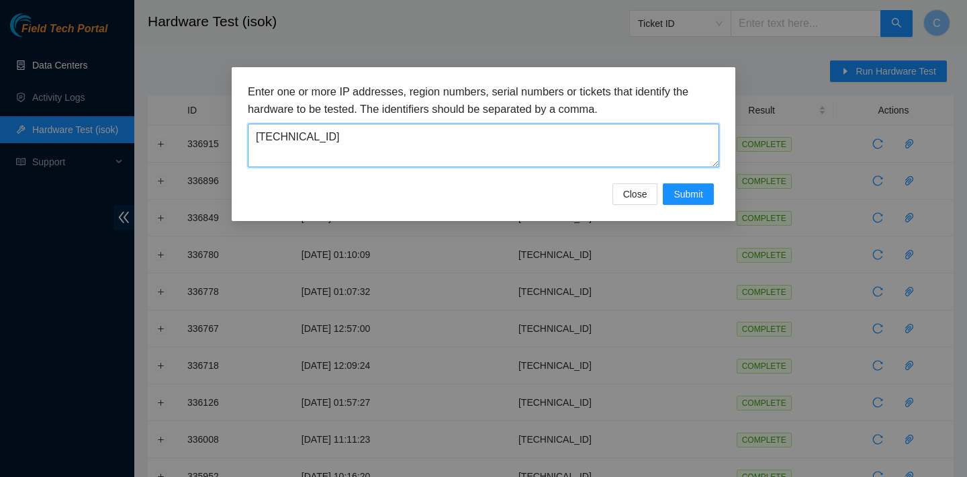
type textarea "[TECHNICAL_ID]"
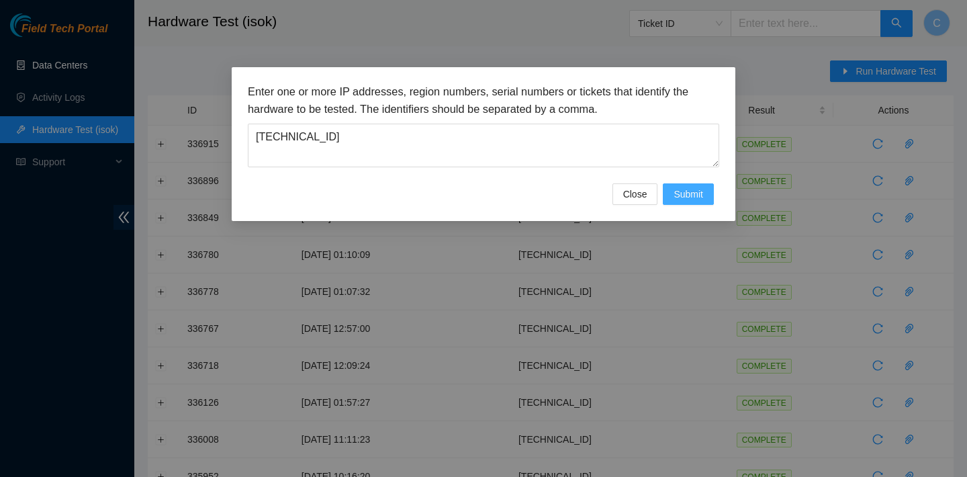
click at [698, 189] on span "Submit" at bounding box center [689, 194] width 30 height 15
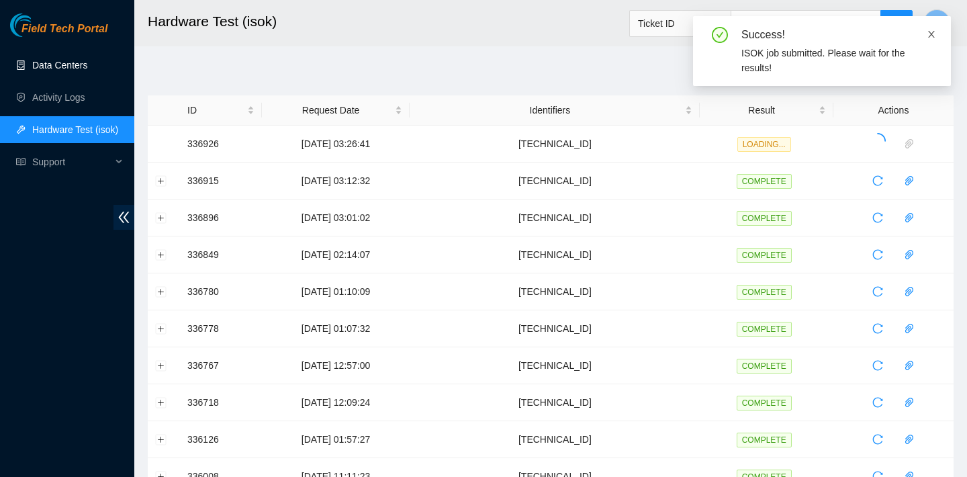
click at [931, 30] on icon "close" at bounding box center [931, 34] width 9 height 9
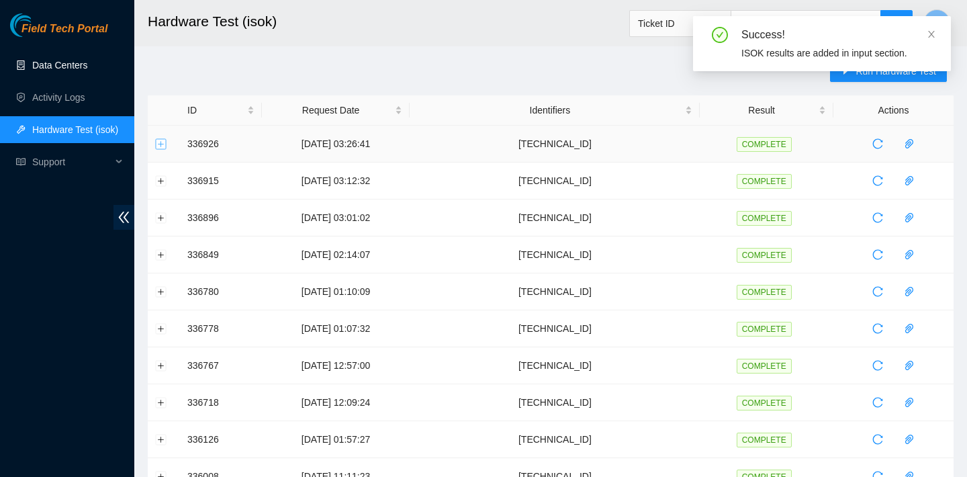
click at [161, 141] on button "Expand row" at bounding box center [161, 143] width 11 height 11
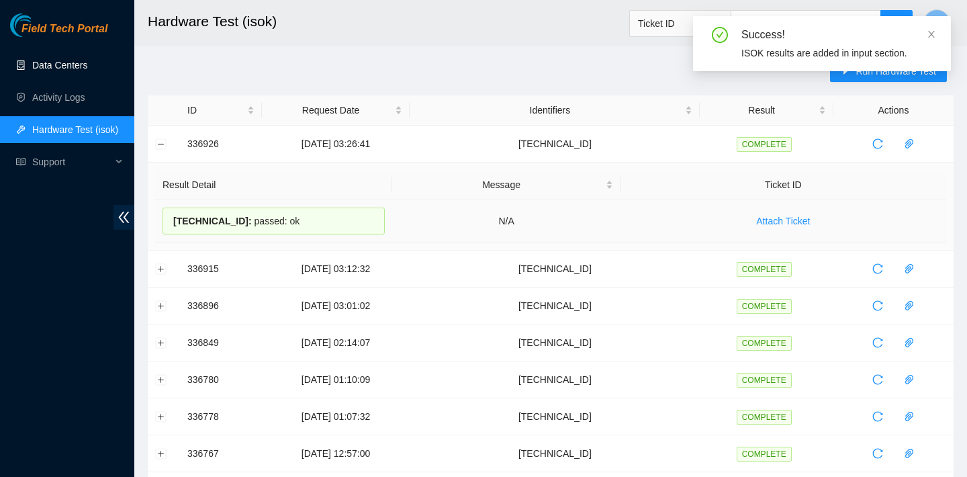
drag, startPoint x: 306, startPoint y: 218, endPoint x: 163, endPoint y: 219, distance: 143.1
click at [163, 219] on div "104.78.78.68 : passed: ok" at bounding box center [274, 221] width 222 height 27
copy div "104.78.78.68 : passed: ok"
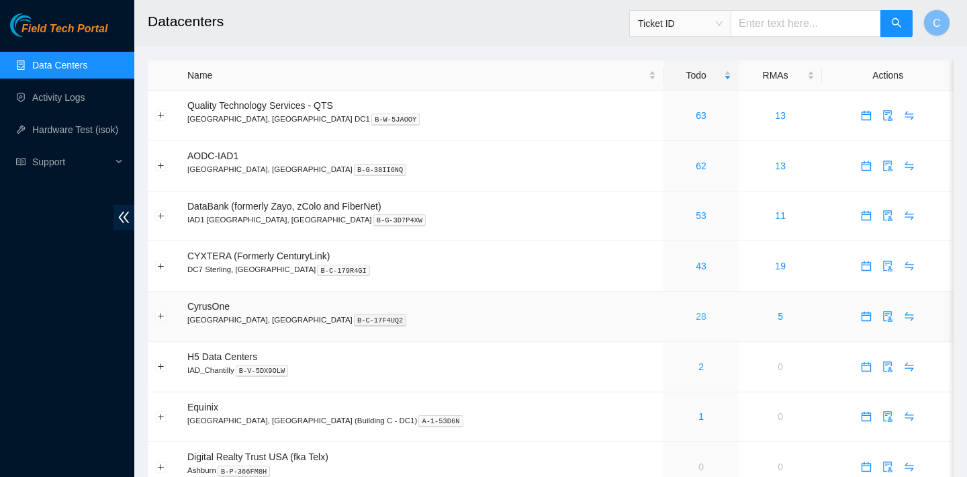
click at [696, 312] on link "28" at bounding box center [701, 316] width 11 height 11
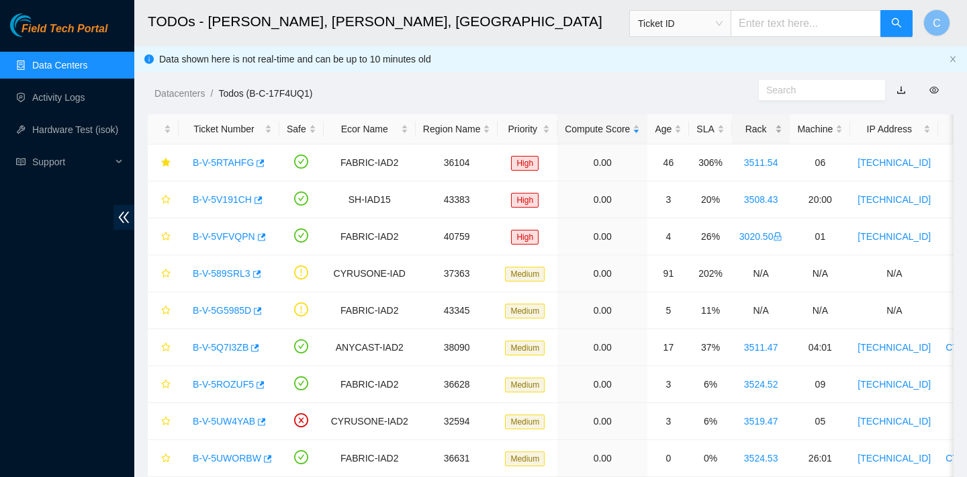
click at [762, 136] on div "Rack" at bounding box center [761, 129] width 44 height 15
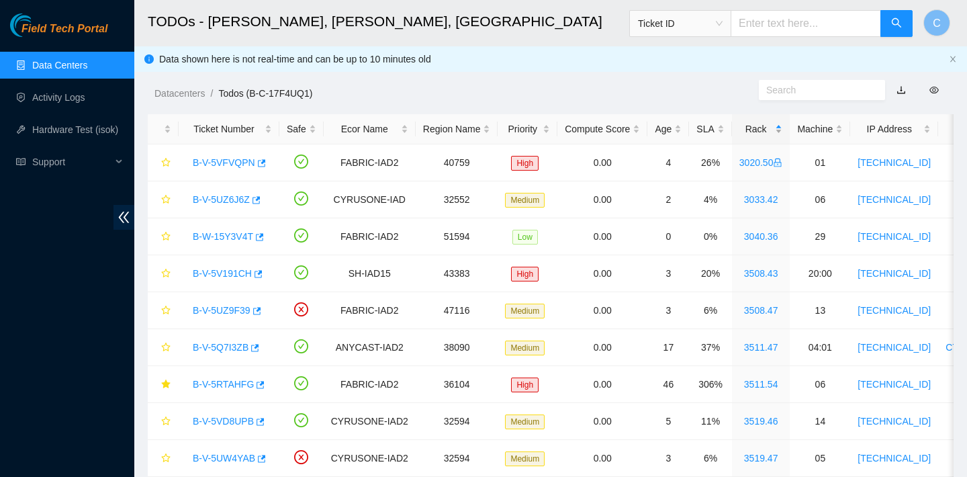
click at [762, 136] on div "Rack" at bounding box center [761, 129] width 44 height 15
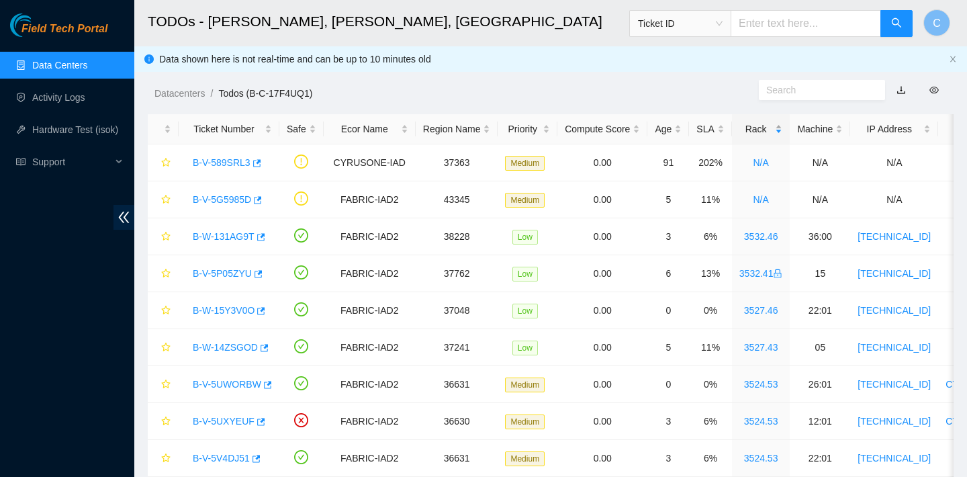
click at [762, 136] on div "Rack" at bounding box center [761, 129] width 44 height 15
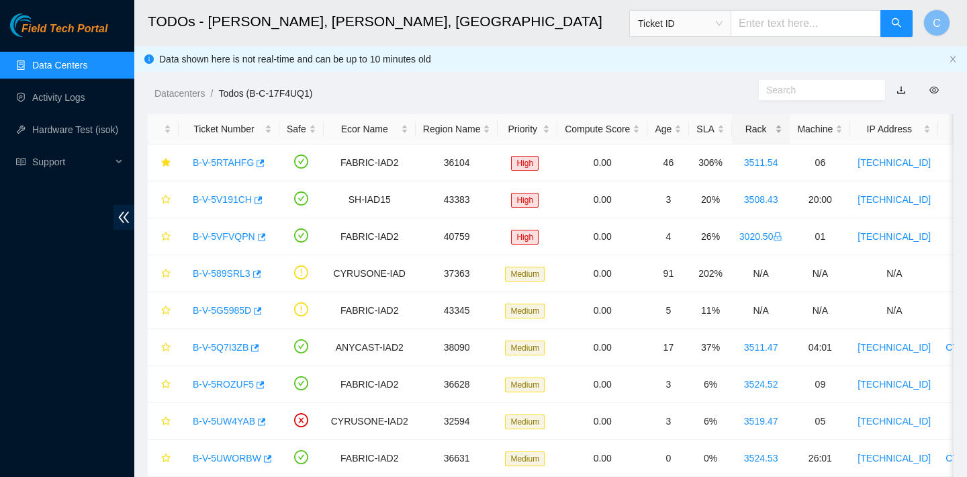
click at [764, 133] on div "Rack" at bounding box center [761, 129] width 44 height 15
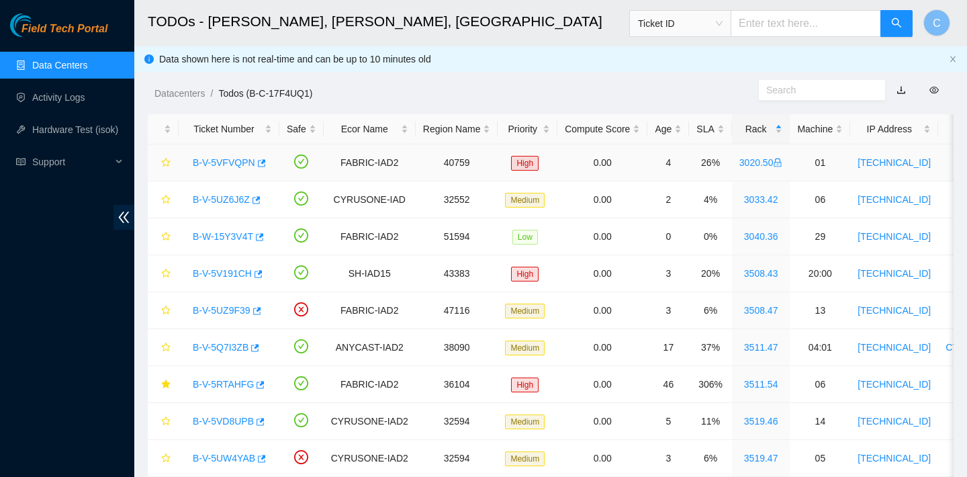
scroll to position [21, 0]
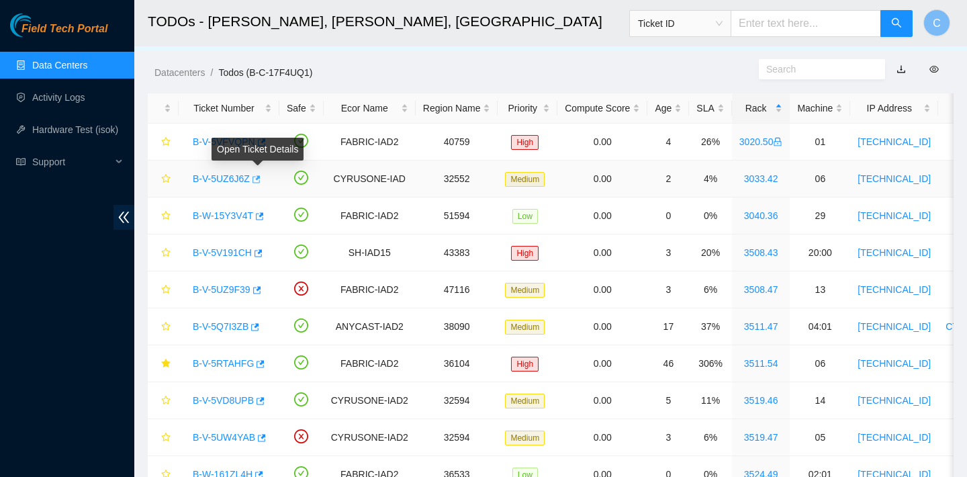
click at [260, 183] on span "button" at bounding box center [255, 180] width 9 height 11
click at [618, 68] on ol "Datacenters / Todos (B-C-17F4UQ1) /" at bounding box center [456, 72] width 604 height 15
click at [85, 103] on link "Activity Logs" at bounding box center [58, 97] width 53 height 11
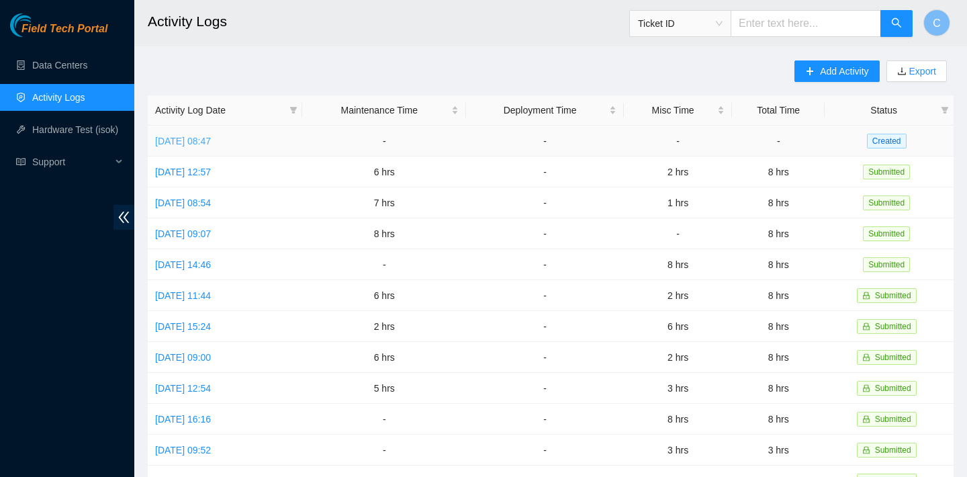
click at [211, 142] on link "[DATE] 08:47" at bounding box center [183, 141] width 56 height 11
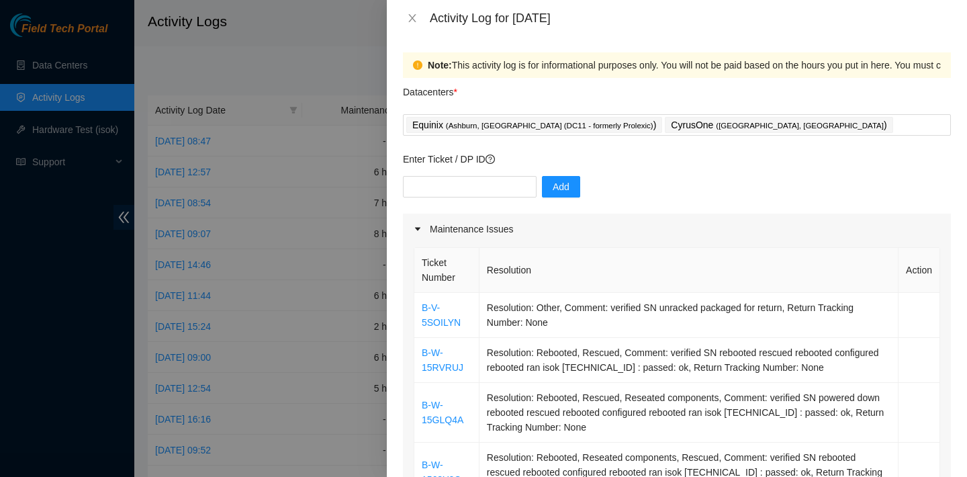
click at [343, 59] on div at bounding box center [483, 238] width 967 height 477
click at [412, 15] on icon "close" at bounding box center [412, 18] width 11 height 11
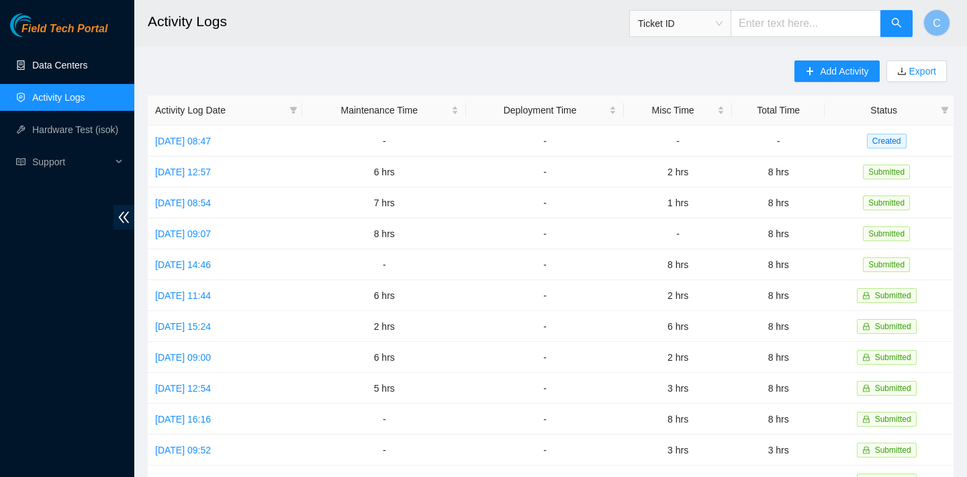
click at [73, 62] on link "Data Centers" at bounding box center [59, 65] width 55 height 11
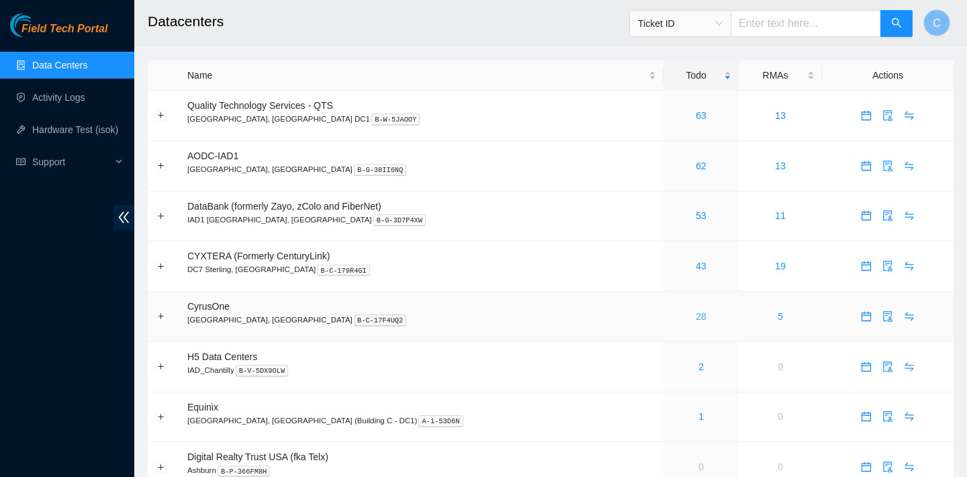
click at [696, 312] on link "28" at bounding box center [701, 316] width 11 height 11
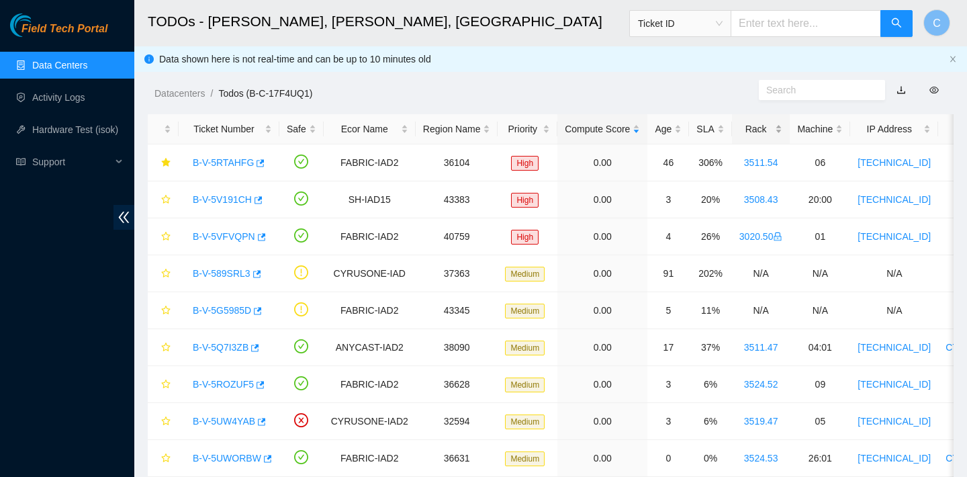
click at [773, 126] on div "Rack" at bounding box center [761, 129] width 44 height 15
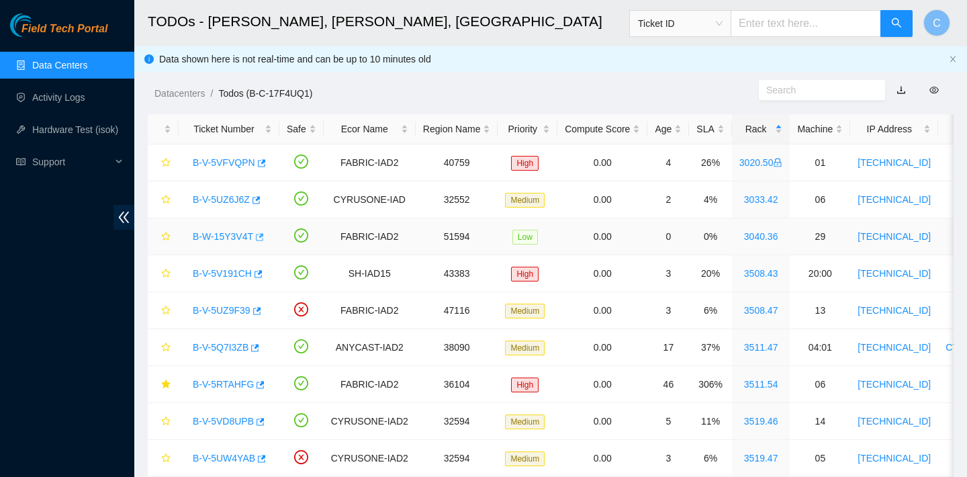
click at [264, 234] on icon "button" at bounding box center [260, 236] width 8 height 7
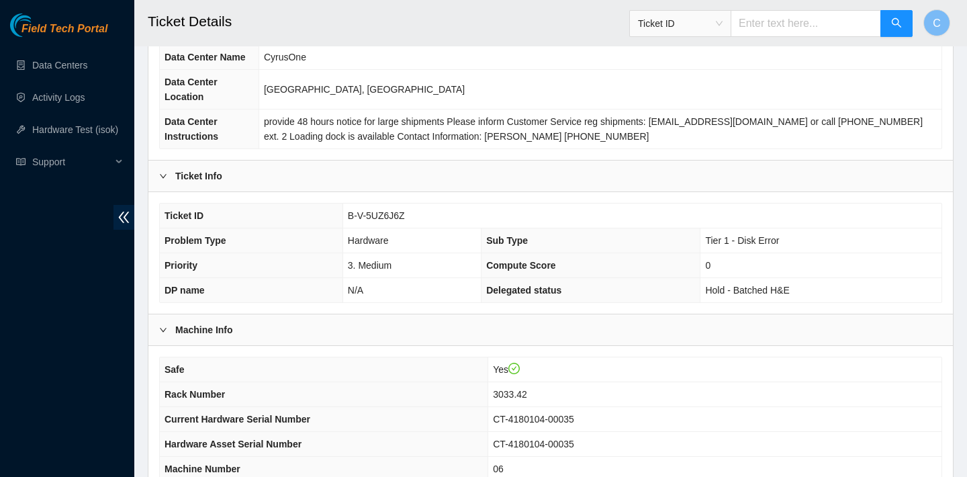
scroll to position [303, 0]
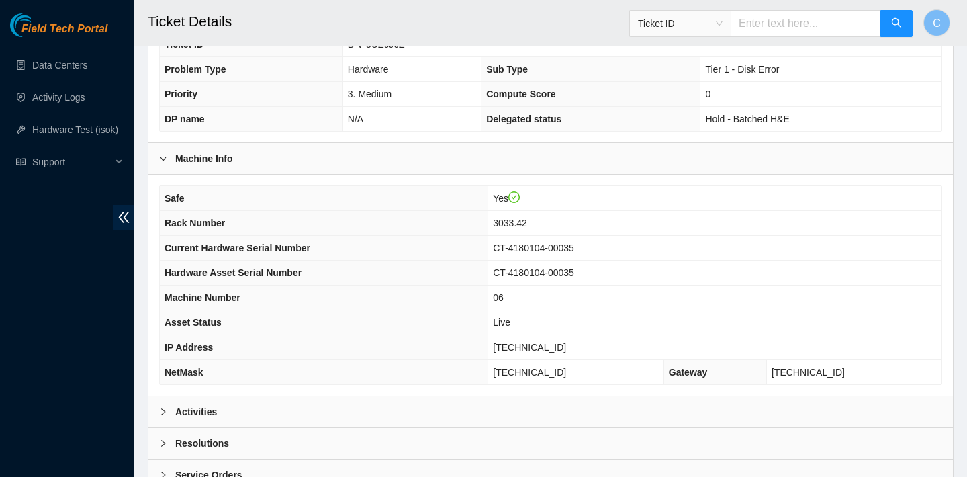
click at [465, 408] on div "Activities" at bounding box center [550, 411] width 805 height 31
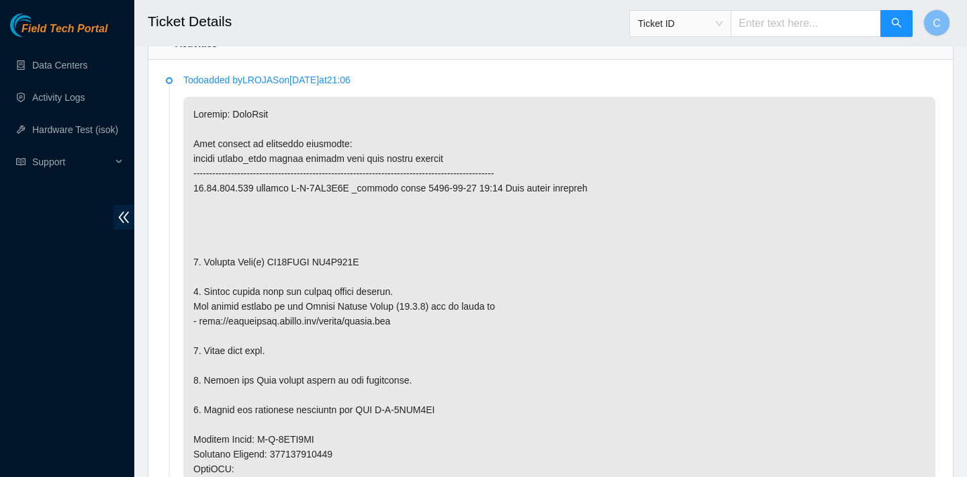
scroll to position [680, 0]
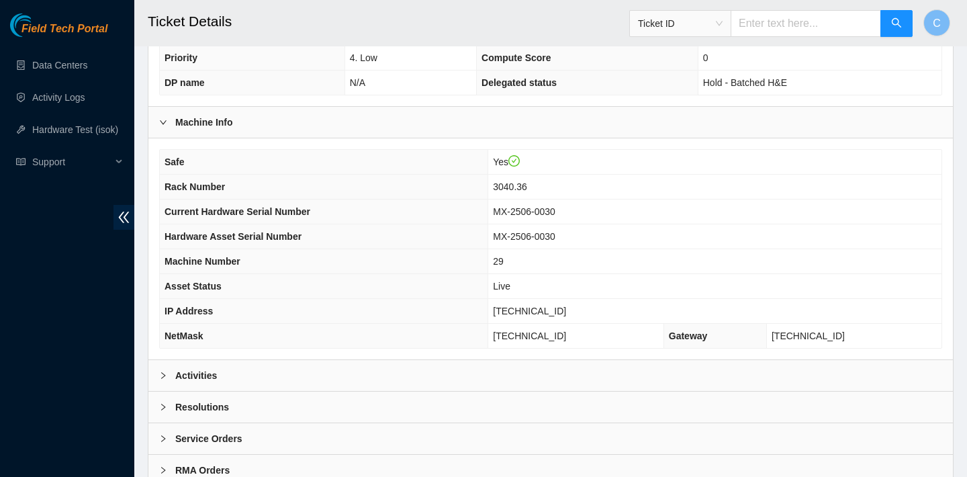
scroll to position [352, 0]
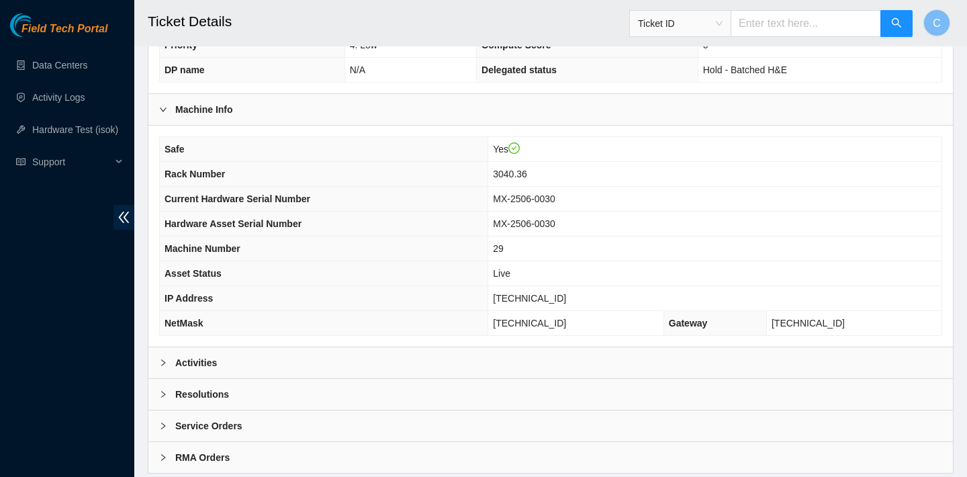
click at [378, 354] on div "Activities" at bounding box center [550, 362] width 805 height 31
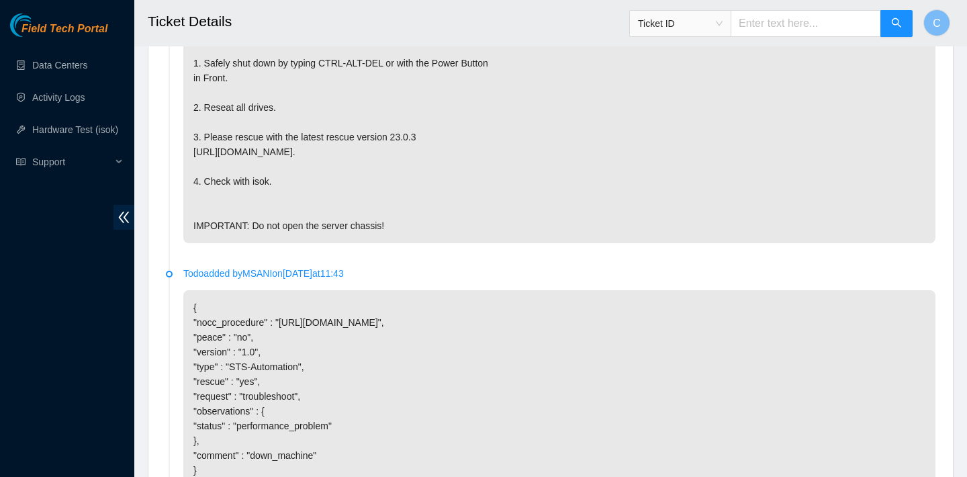
scroll to position [711, 0]
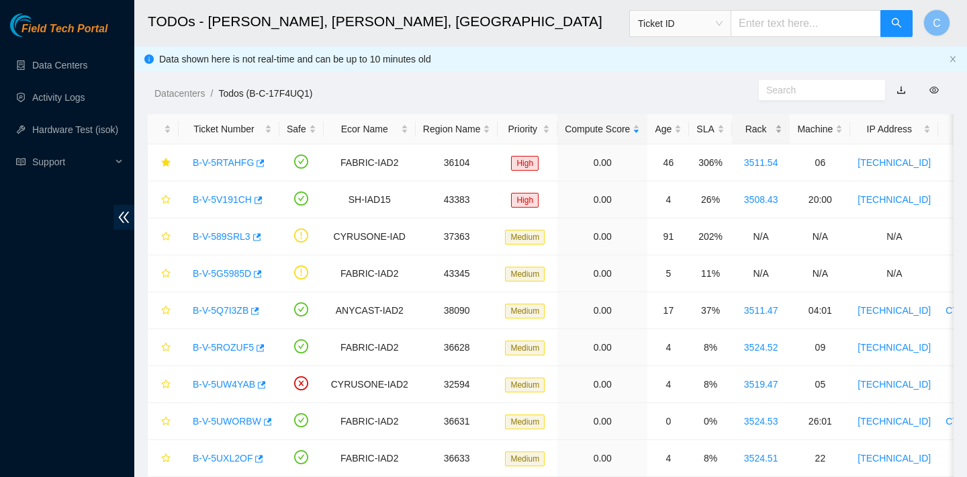
click at [775, 122] on div "Rack" at bounding box center [761, 129] width 44 height 15
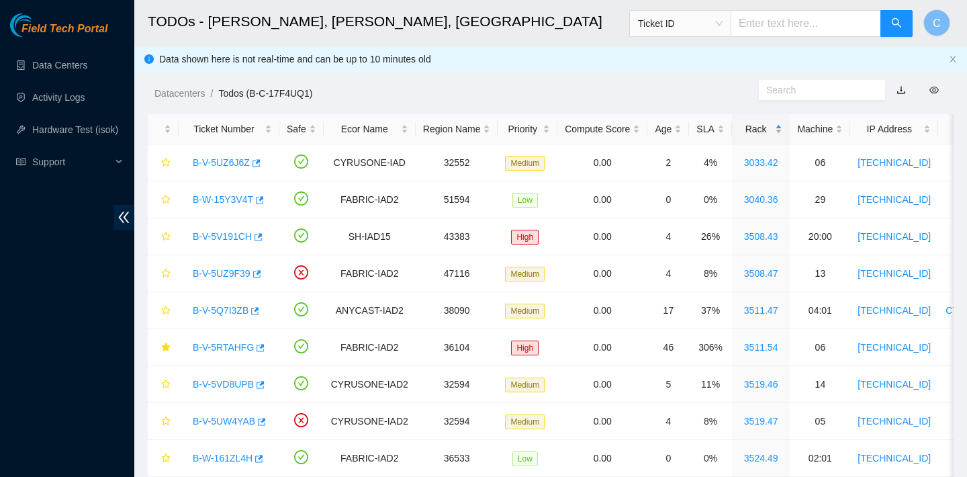
click at [772, 128] on div "Rack" at bounding box center [761, 129] width 44 height 15
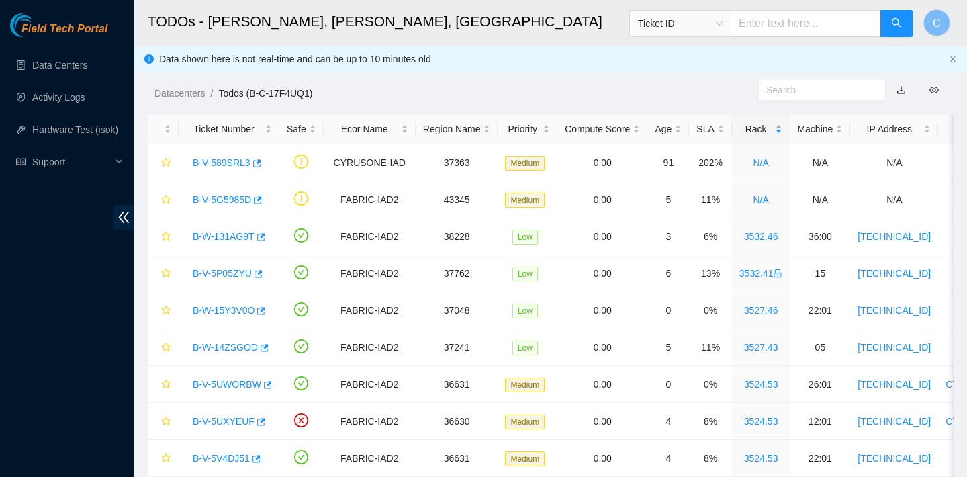
click at [772, 128] on div "Rack" at bounding box center [761, 129] width 44 height 15
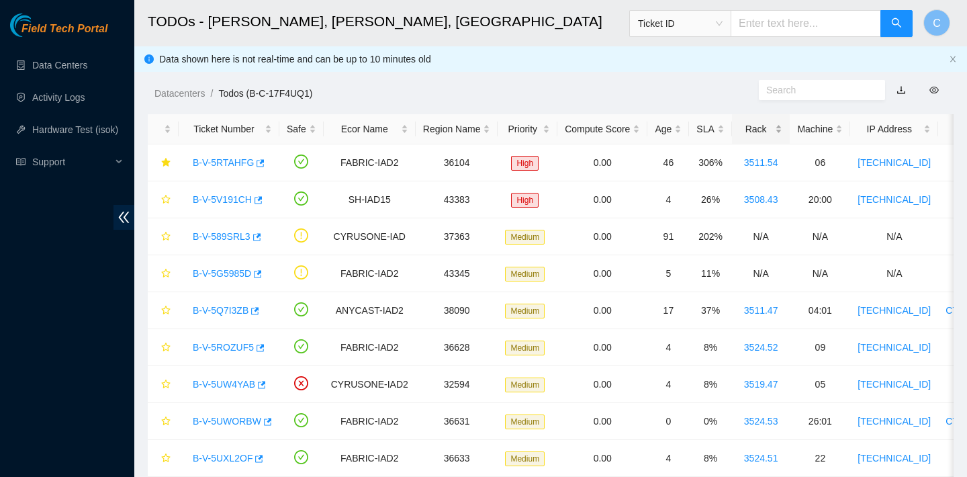
click at [772, 128] on div "Rack" at bounding box center [761, 129] width 44 height 15
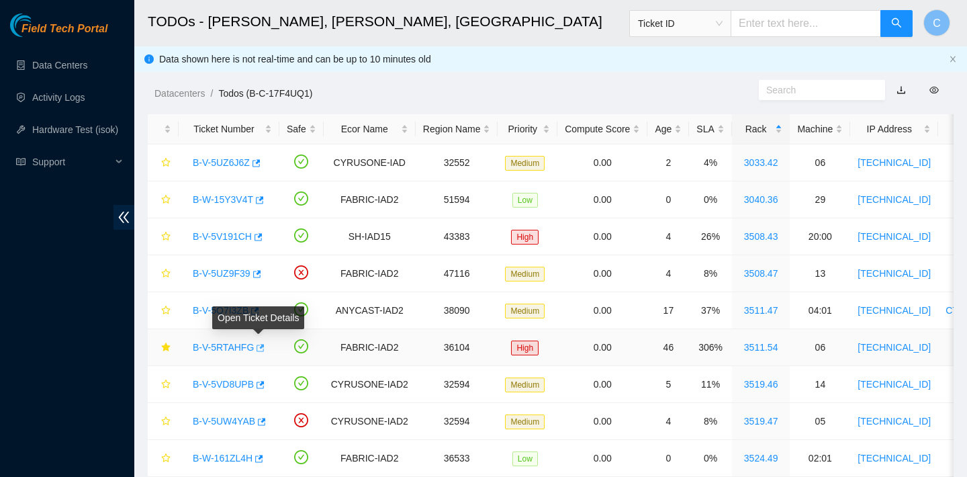
click at [263, 346] on icon "button" at bounding box center [261, 347] width 8 height 7
click at [450, 87] on ol "Datacenters / Todos (B-C-17F4UQ1) /" at bounding box center [456, 93] width 604 height 15
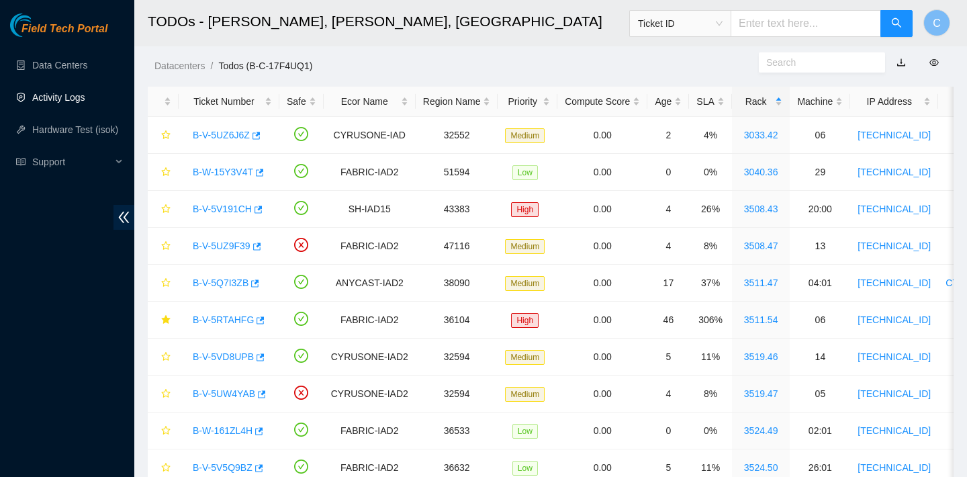
click at [73, 103] on link "Activity Logs" at bounding box center [58, 97] width 53 height 11
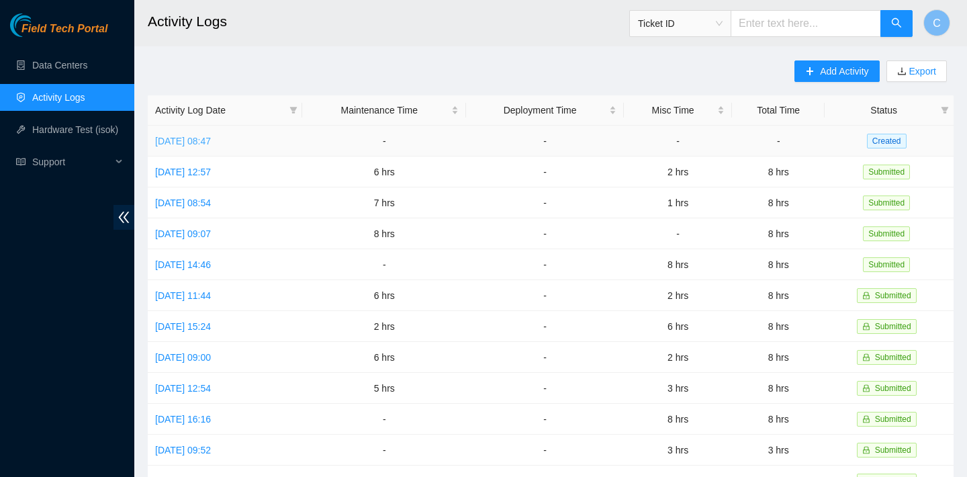
click at [211, 138] on link "[DATE] 08:47" at bounding box center [183, 141] width 56 height 11
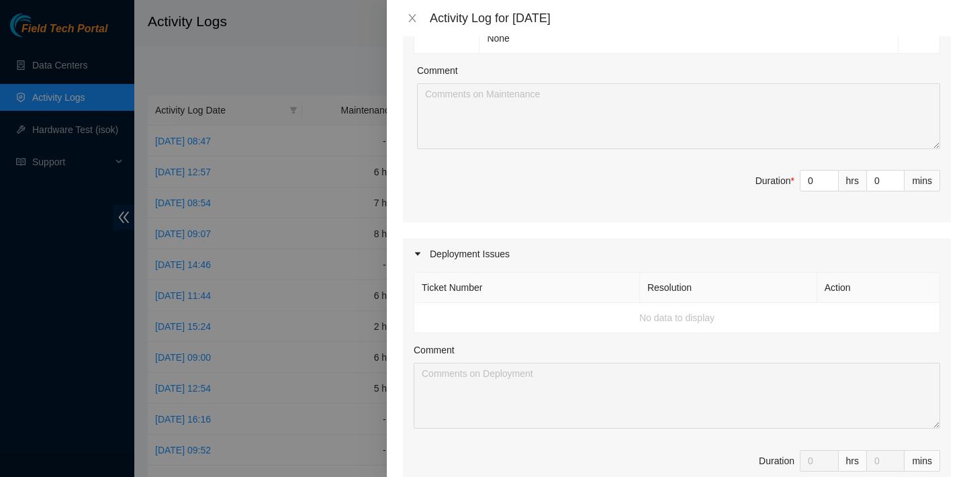
scroll to position [600, 0]
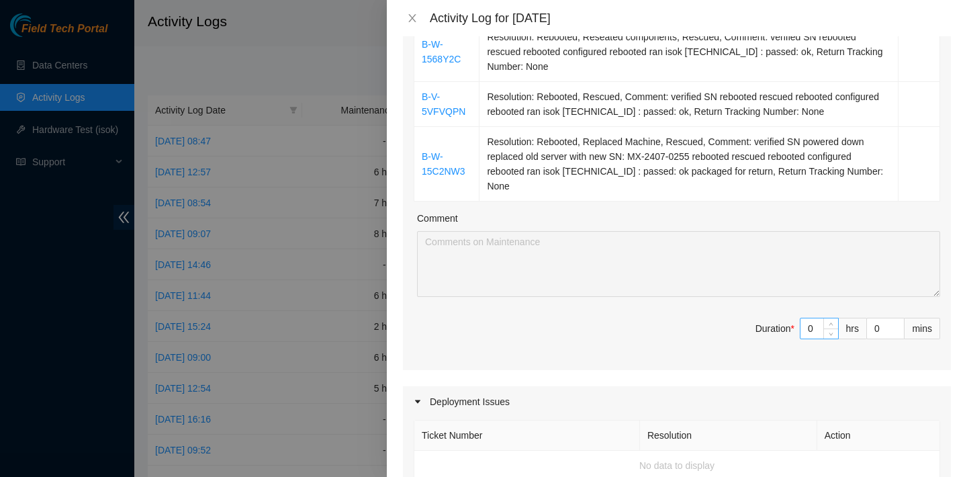
click at [816, 326] on input "0" at bounding box center [820, 328] width 38 height 20
type input "6"
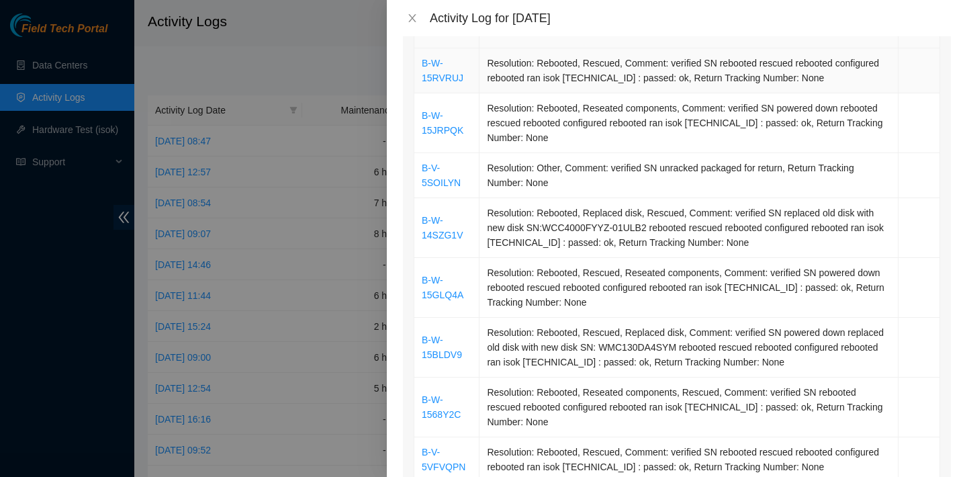
scroll to position [180, 0]
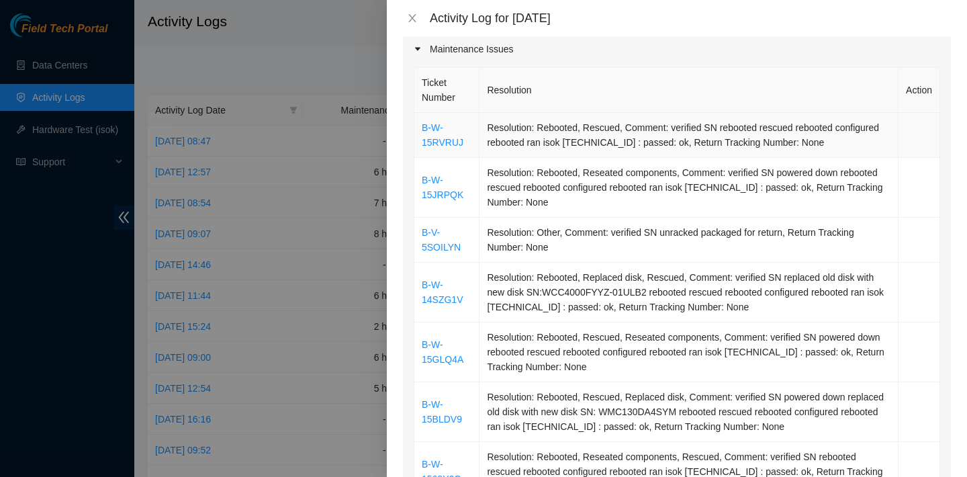
type input "6"
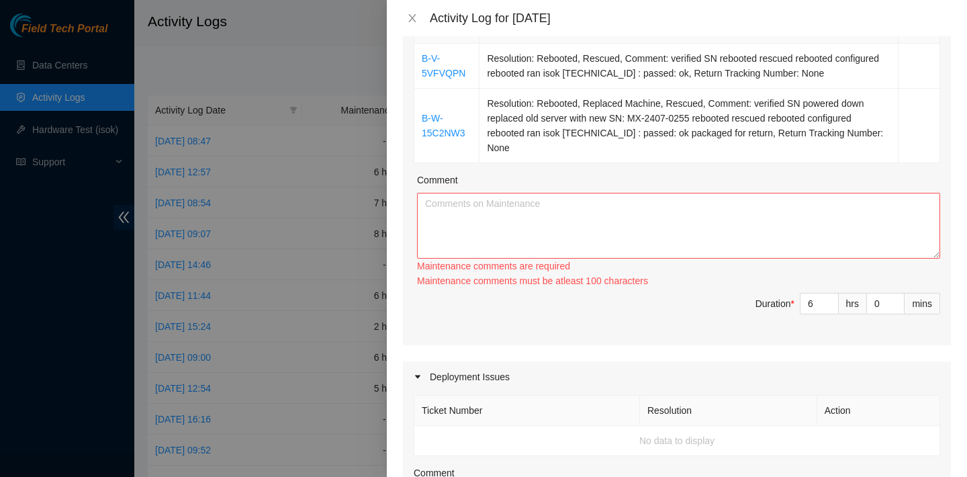
scroll to position [580, 0]
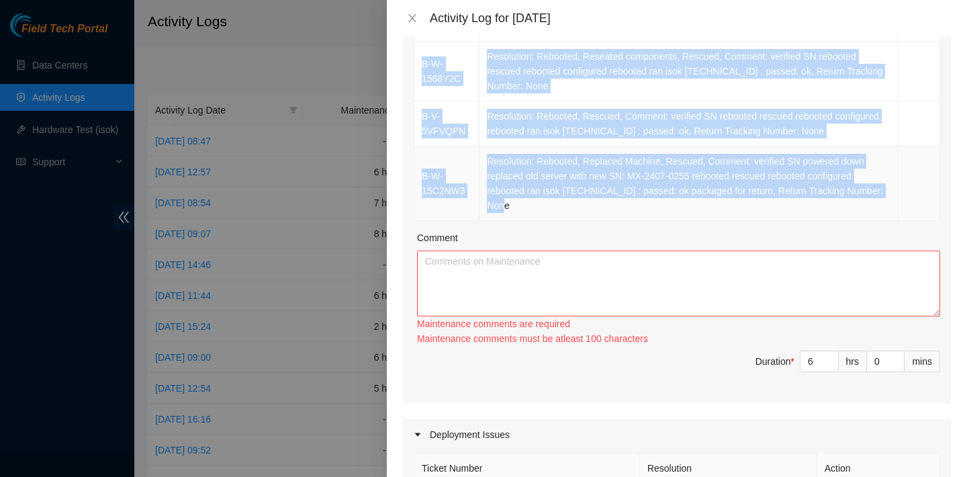
drag, startPoint x: 418, startPoint y: 122, endPoint x: 606, endPoint y: 210, distance: 207.3
copy tbody "B-W-15RVRUJ Resolution: Rebooted, Rescued, Comment: verified SN rebooted rescue…"
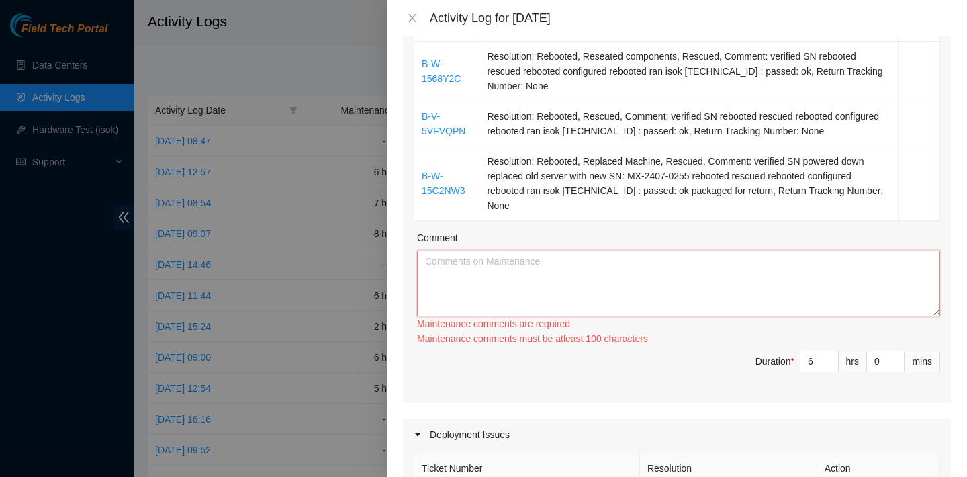
click at [540, 279] on textarea "Comment" at bounding box center [678, 284] width 523 height 66
paste textarea "B-W-15RVRUJ Resolution: Rebooted, Rescued, Comment: verified SN rebooted rescue…"
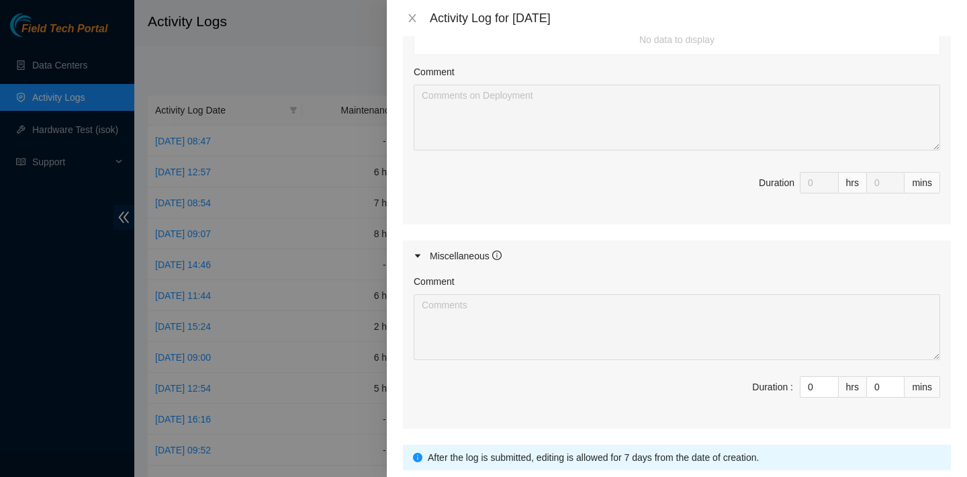
scroll to position [1124, 0]
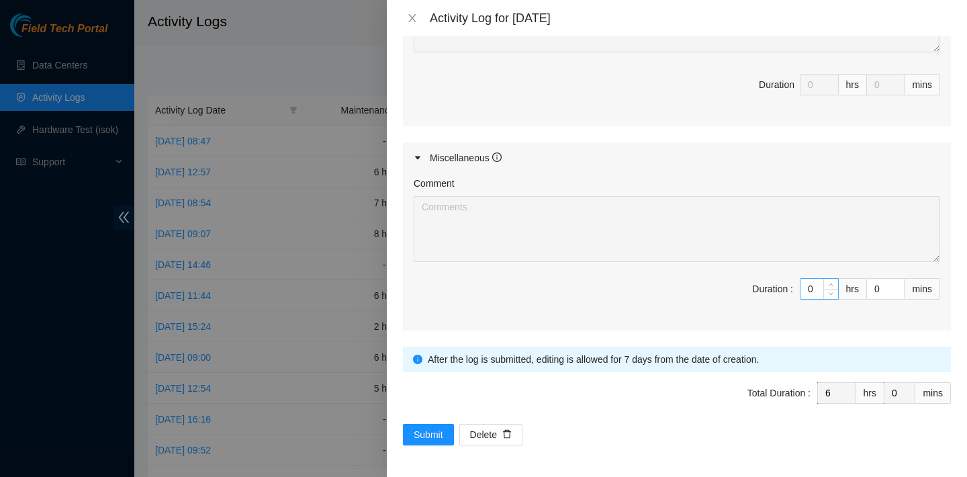
type textarea "B-W-15RVRUJ Resolution: Rebooted, Rescued, Comment: verified SN rebooted rescue…"
click at [819, 294] on input "0" at bounding box center [820, 289] width 38 height 20
type input "1"
type input "7"
click at [829, 285] on icon "up" at bounding box center [831, 285] width 4 height 3
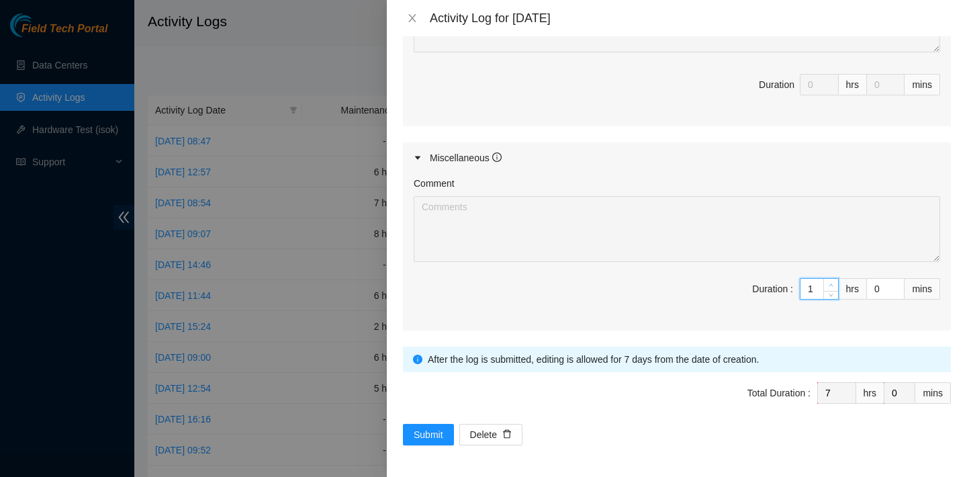
type input "2"
type input "8"
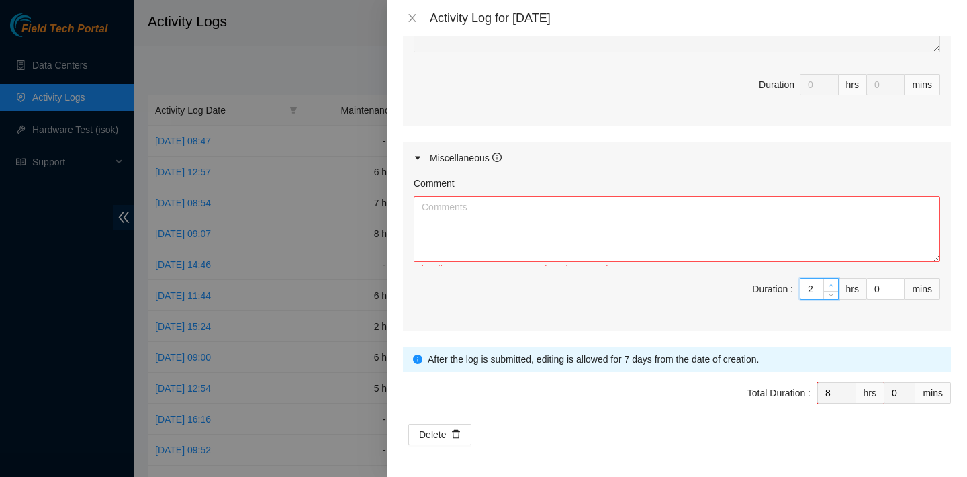
click at [829, 285] on icon "up" at bounding box center [831, 285] width 4 height 3
click at [670, 227] on textarea "Comment" at bounding box center [677, 229] width 527 height 66
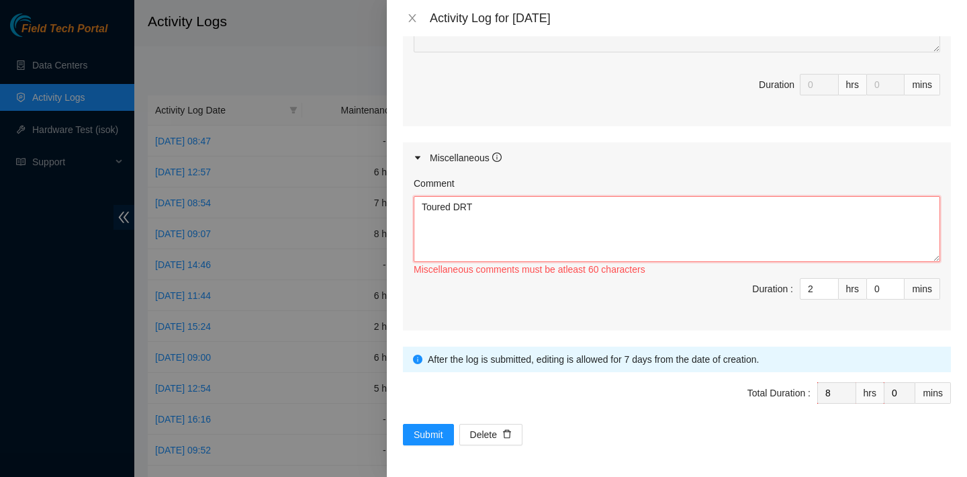
click at [665, 212] on textarea "Toured DRT" at bounding box center [677, 229] width 527 height 66
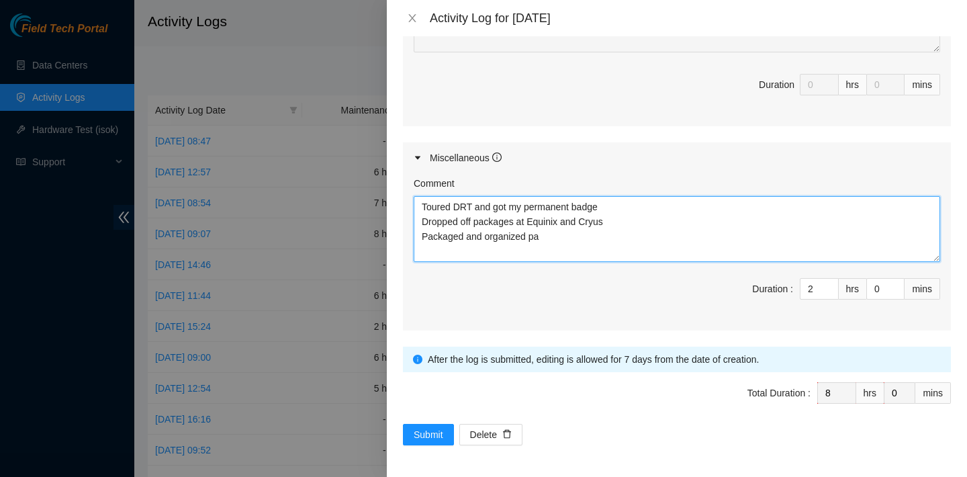
click at [421, 234] on textarea "Toured DRT and got my permanent badge Dropped off packages at Equinix and Cryus…" at bounding box center [677, 229] width 527 height 66
click at [510, 236] on textarea "Toured DRT and got my permanent badge Dropped off packages at Equinix and Cryus…" at bounding box center [677, 229] width 527 height 66
click at [588, 236] on textarea "Toured DRT and got my permanent badge Dropped off packages at Equinix and Cryus…" at bounding box center [677, 229] width 527 height 66
type textarea "Toured DRT and got my permanent badge Dropped off packages at Equinix and [PERS…"
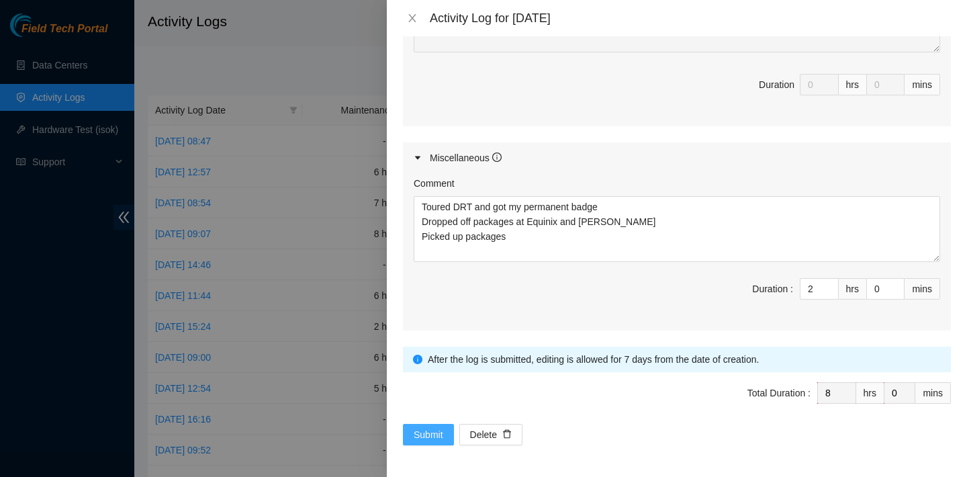
click at [427, 431] on span "Submit" at bounding box center [429, 434] width 30 height 15
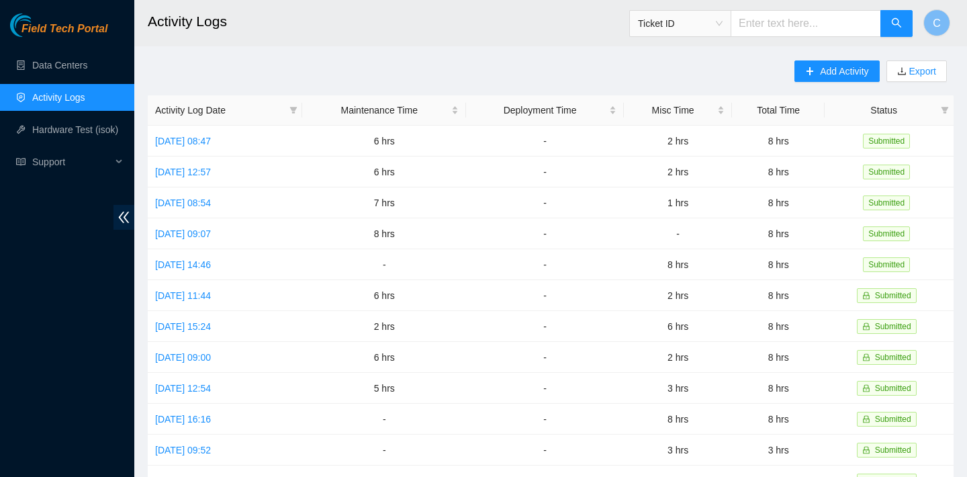
click at [794, 21] on input "text" at bounding box center [806, 23] width 150 height 27
click at [723, 26] on span "Ticket ID" at bounding box center [680, 23] width 85 height 20
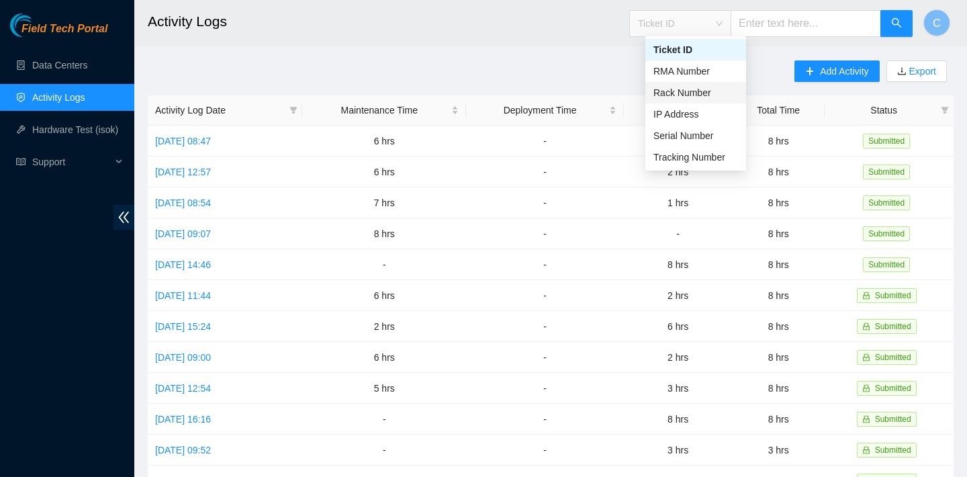
click at [708, 89] on div "Rack Number" at bounding box center [695, 92] width 85 height 15
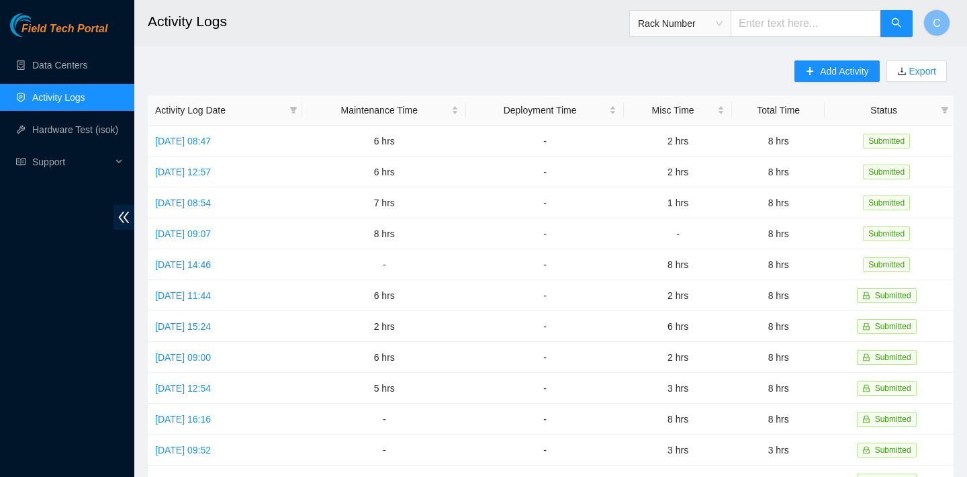
click at [783, 32] on input "text" at bounding box center [806, 23] width 150 height 27
paste input "3020.50"
type input "3020.50"
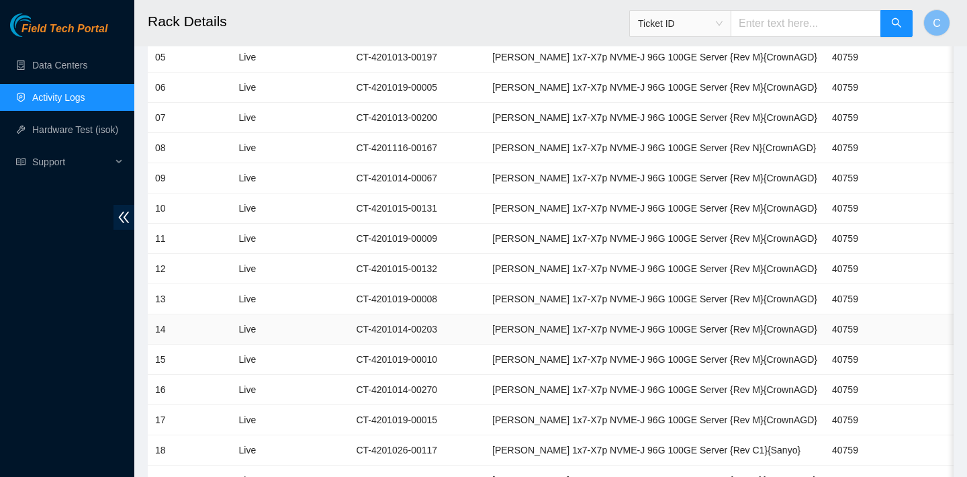
scroll to position [414, 0]
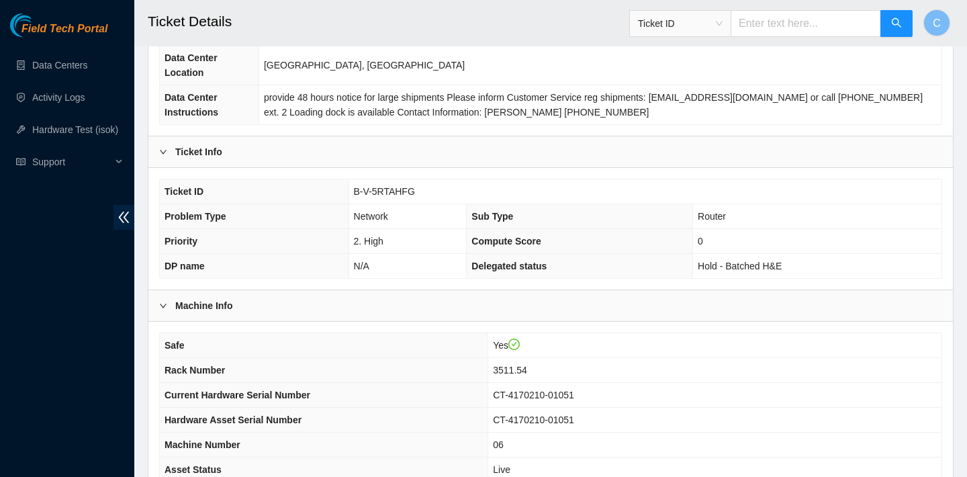
scroll to position [390, 0]
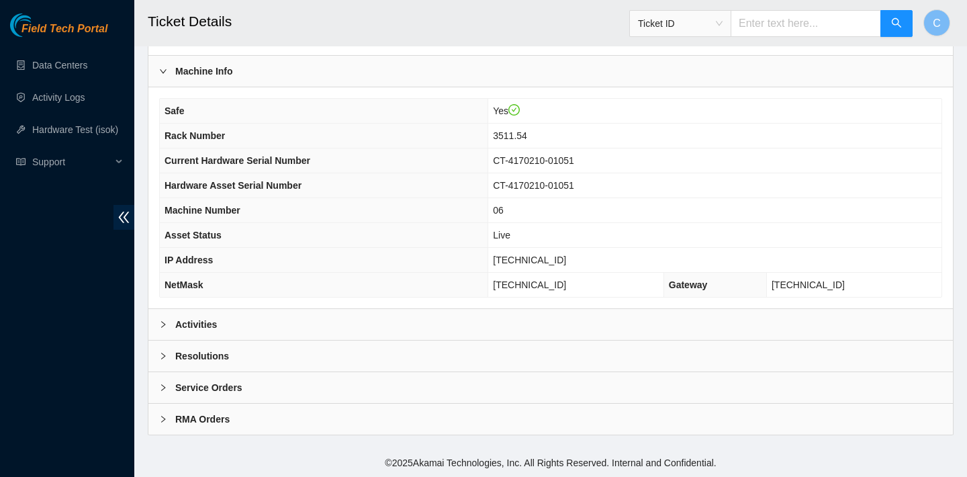
click at [255, 326] on div "Activities" at bounding box center [550, 324] width 805 height 31
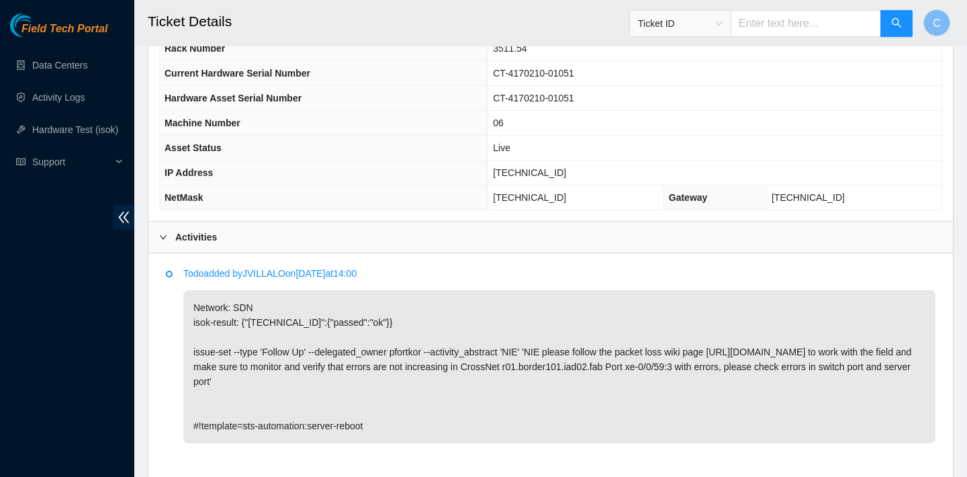
scroll to position [489, 0]
